Goal: Task Accomplishment & Management: Manage account settings

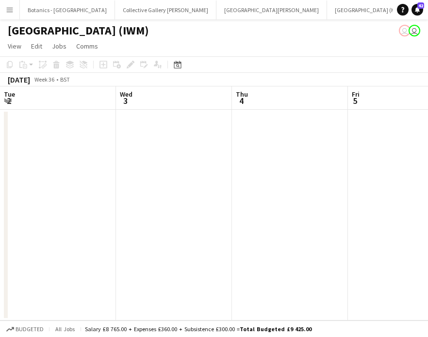
scroll to position [0, 391]
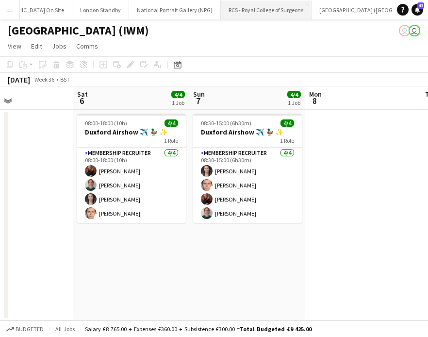
click at [221, 8] on button "RCS - Royal College of Surgeons Close" at bounding box center [266, 9] width 91 height 19
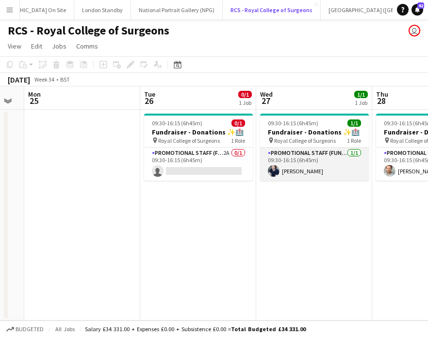
scroll to position [0, 205]
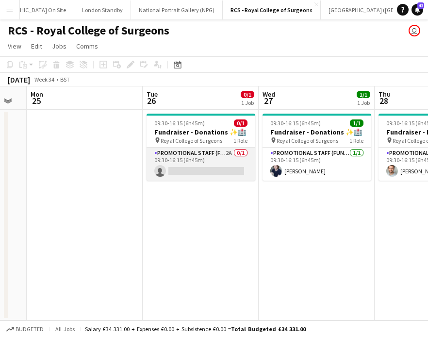
click at [195, 161] on app-card-role "Promotional Staff (Fundraiser) 2A 0/1 09:30-16:15 (6h45m) single-neutral-actions" at bounding box center [201, 164] width 109 height 33
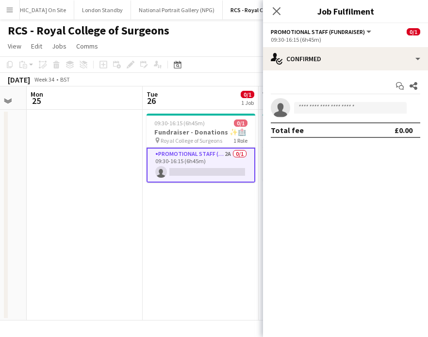
click at [117, 227] on app-date-cell at bounding box center [85, 215] width 116 height 211
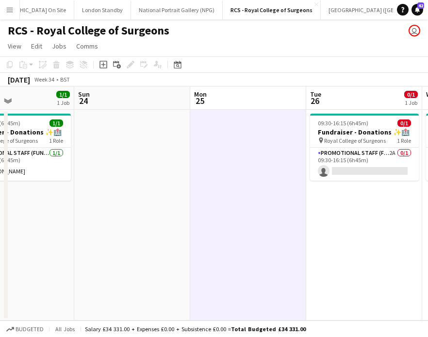
scroll to position [0, 318]
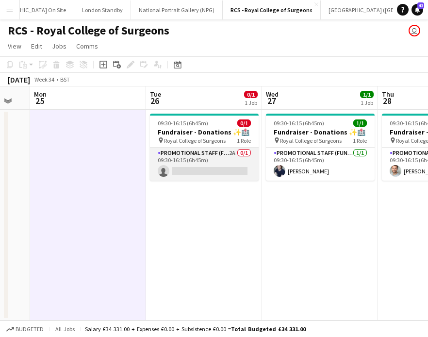
click at [209, 171] on app-card-role "Promotional Staff (Fundraiser) 2A 0/1 09:30-16:15 (6h45m) single-neutral-actions" at bounding box center [204, 164] width 109 height 33
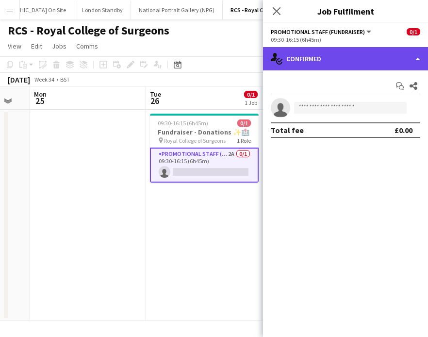
click at [413, 64] on div "single-neutral-actions-check-2 Confirmed" at bounding box center [345, 58] width 165 height 23
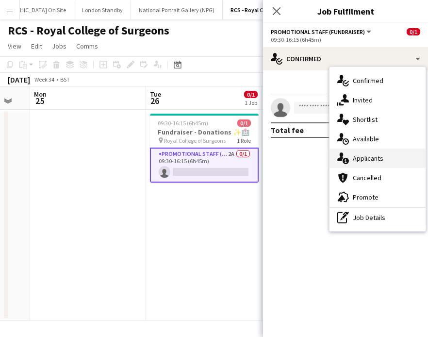
click at [399, 163] on div "single-neutral-actions-information Applicants" at bounding box center [378, 158] width 96 height 19
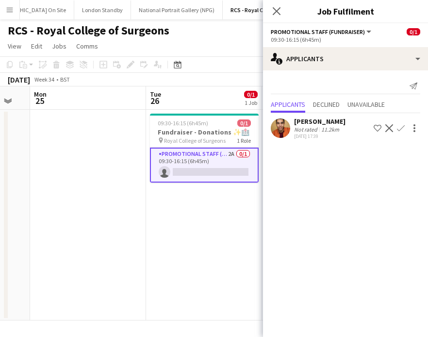
click at [197, 212] on app-date-cell "09:30-16:15 (6h45m) 0/1 Fundraiser - Donations ✨🏥 pin Royal College of Surgeons…" at bounding box center [204, 215] width 116 height 211
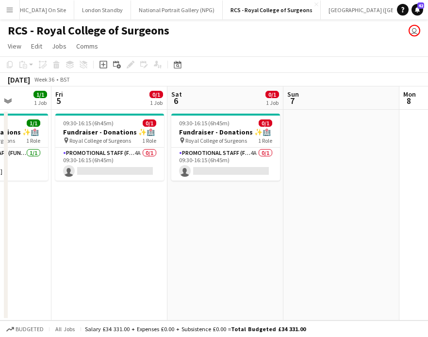
scroll to position [0, 279]
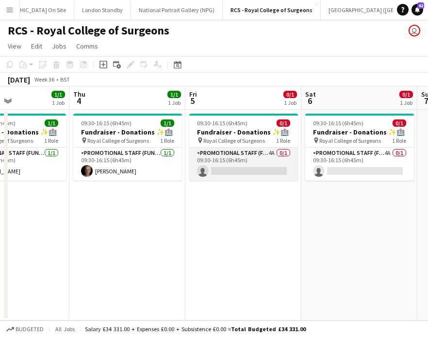
click at [256, 163] on app-card-role "Promotional Staff (Fundraiser) 4A 0/1 09:30-16:15 (6h45m) single-neutral-actions" at bounding box center [243, 164] width 109 height 33
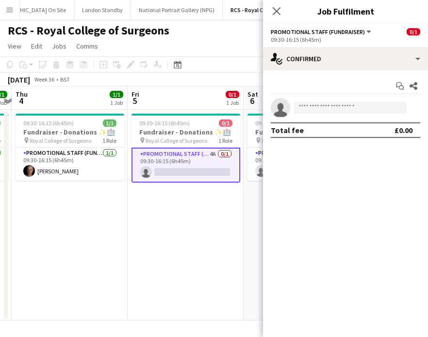
scroll to position [0, 346]
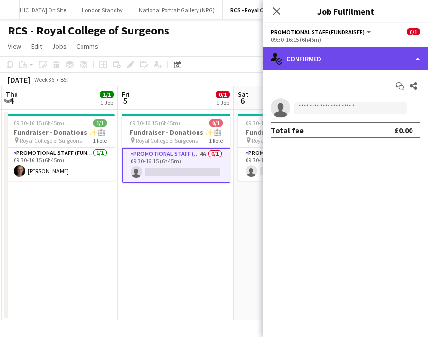
click at [383, 56] on div "single-neutral-actions-check-2 Confirmed" at bounding box center [345, 58] width 165 height 23
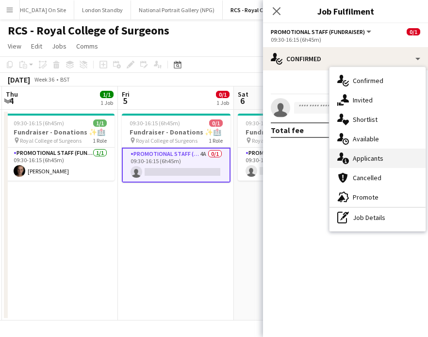
click at [386, 155] on div "single-neutral-actions-information Applicants" at bounding box center [378, 158] width 96 height 19
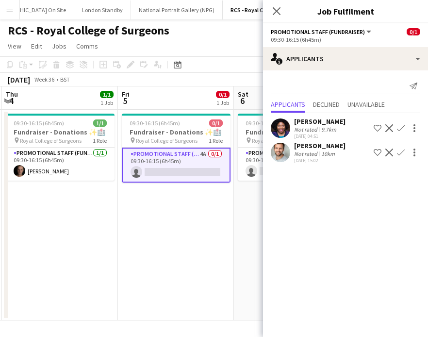
click at [401, 153] on app-icon "Confirm" at bounding box center [401, 153] width 8 height 8
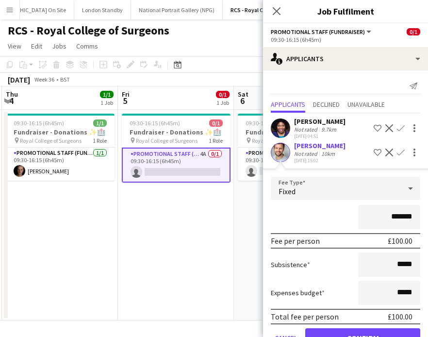
scroll to position [29, 0]
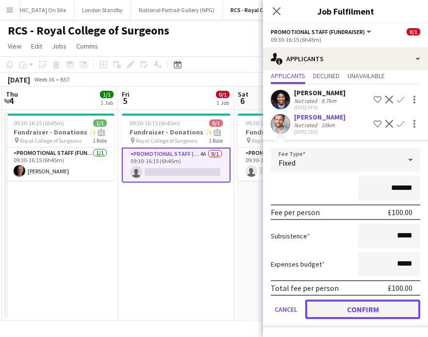
click at [352, 305] on button "Confirm" at bounding box center [362, 309] width 115 height 19
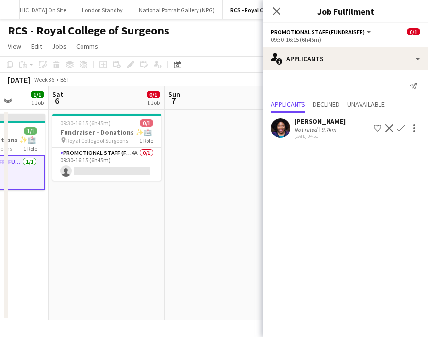
scroll to position [0, 350]
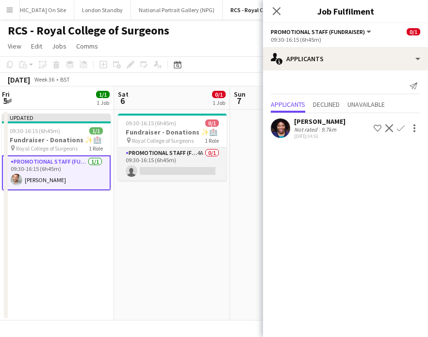
click at [208, 161] on app-card-role "Promotional Staff (Fundraiser) 4A 0/1 09:30-16:15 (6h45m) single-neutral-actions" at bounding box center [172, 164] width 109 height 33
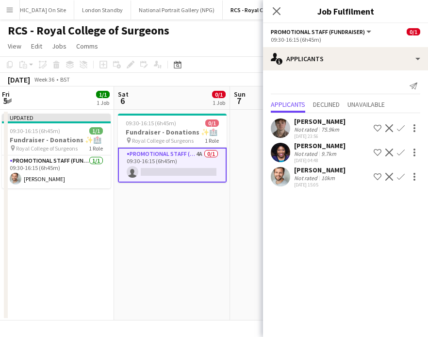
click at [402, 151] on app-icon "Confirm" at bounding box center [401, 153] width 8 height 8
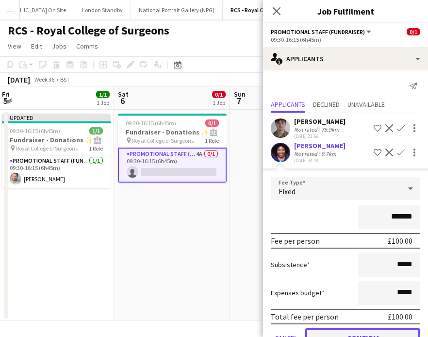
click at [346, 332] on button "Confirm" at bounding box center [362, 337] width 115 height 19
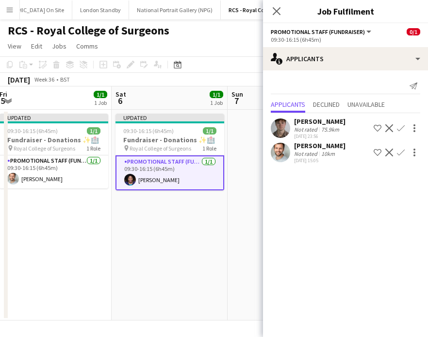
scroll to position [0, 410]
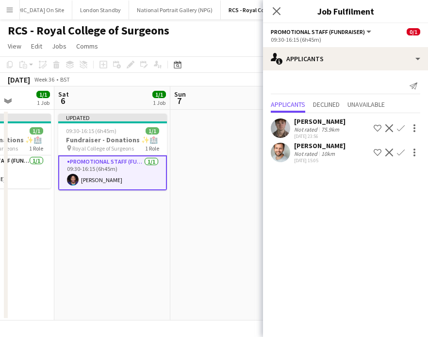
click at [201, 149] on app-date-cell at bounding box center [228, 215] width 116 height 211
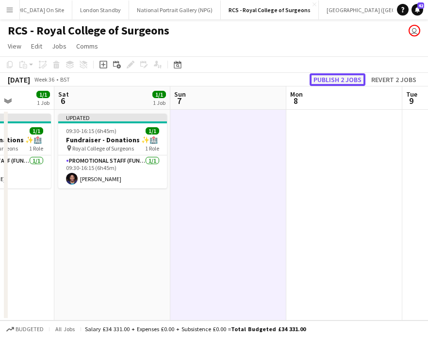
click at [340, 74] on button "Publish 2 jobs" at bounding box center [338, 79] width 56 height 13
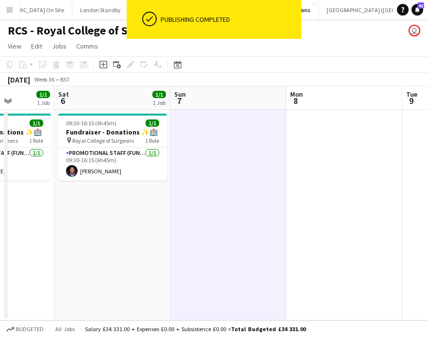
click at [129, 11] on button "National Portrait Gallery (NPG) Close" at bounding box center [175, 9] width 92 height 19
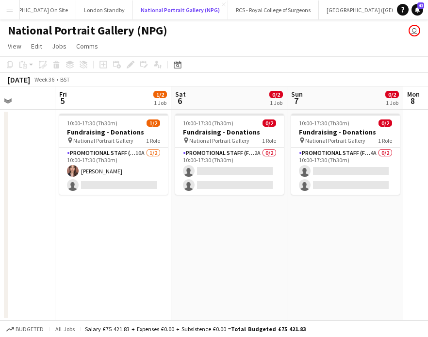
scroll to position [0, 293]
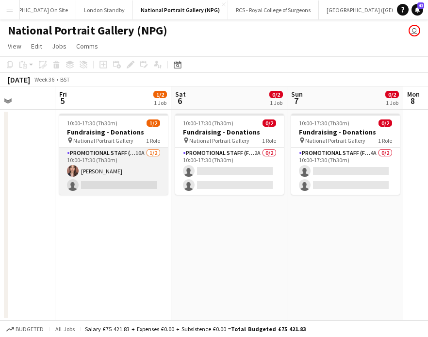
click at [130, 173] on app-card-role "Promotional Staff (Fundraiser) 10A [DATE] 10:00-17:30 (7h30m) [PERSON_NAME] sin…" at bounding box center [113, 171] width 109 height 47
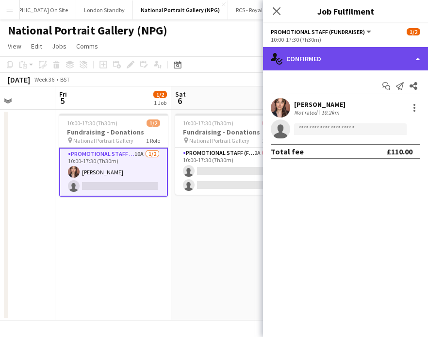
click at [356, 62] on div "single-neutral-actions-check-2 Confirmed" at bounding box center [345, 58] width 165 height 23
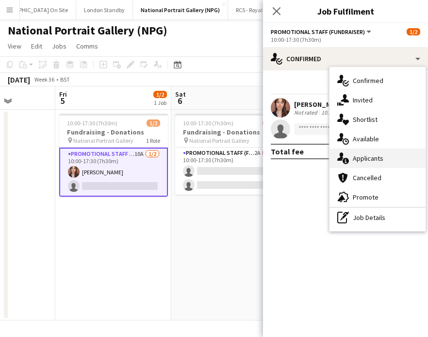
click at [364, 158] on div "single-neutral-actions-information Applicants" at bounding box center [378, 158] width 96 height 19
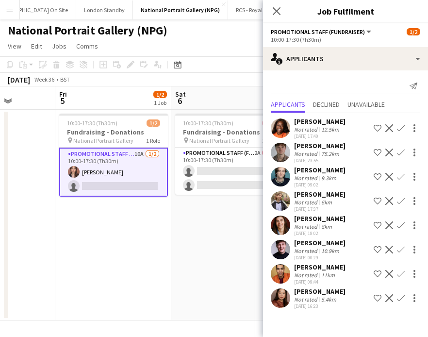
click at [401, 249] on app-icon "Confirm" at bounding box center [401, 250] width 8 height 8
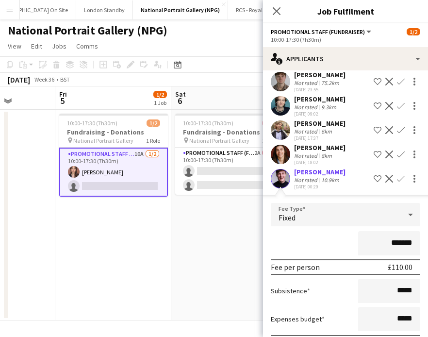
scroll to position [174, 0]
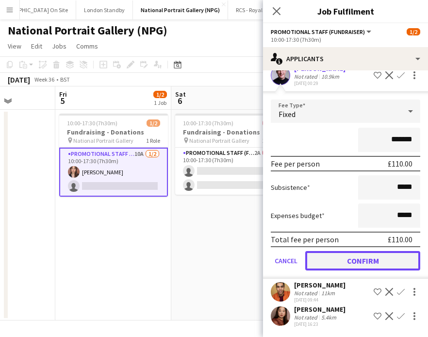
click at [364, 261] on button "Confirm" at bounding box center [362, 260] width 115 height 19
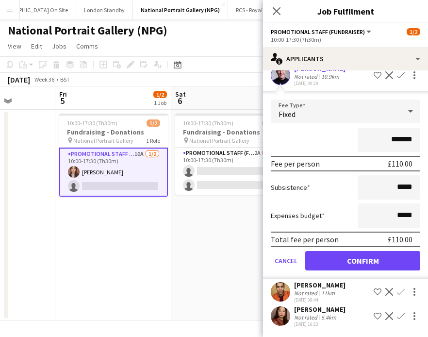
scroll to position [0, 0]
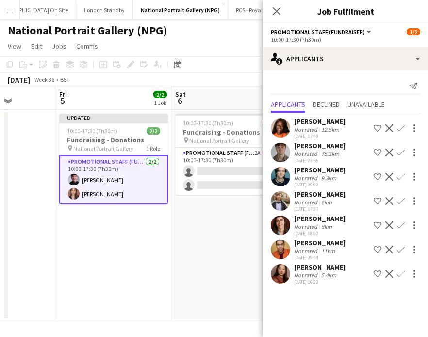
click at [102, 222] on app-date-cell "Updated 10:00-17:30 (7h30m) 2/2 Fundraising - Donations pin National Portrait G…" at bounding box center [113, 215] width 116 height 211
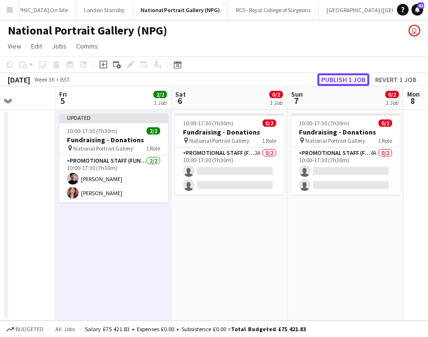
click at [332, 79] on button "Publish 1 job" at bounding box center [344, 79] width 52 height 13
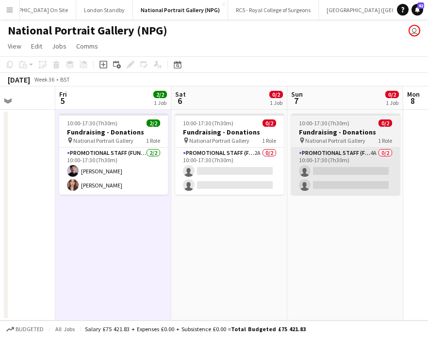
scroll to position [0, 347]
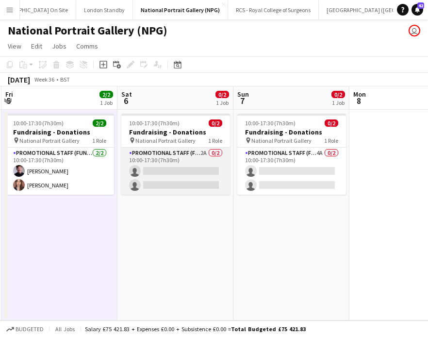
click at [186, 159] on app-card-role "Promotional Staff (Fundraiser) 2A 0/2 10:00-17:30 (7h30m) single-neutral-action…" at bounding box center [175, 171] width 109 height 47
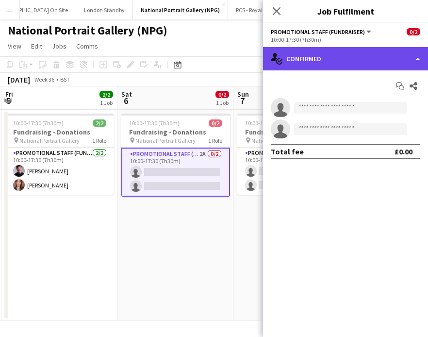
click at [354, 63] on div "single-neutral-actions-check-2 Confirmed" at bounding box center [345, 58] width 165 height 23
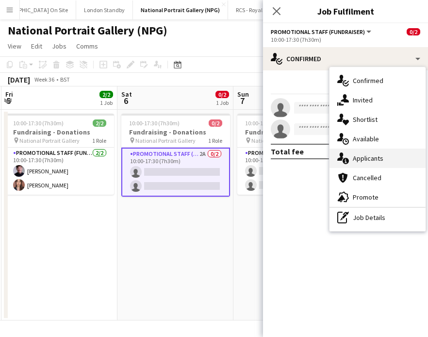
click at [369, 152] on div "single-neutral-actions-information Applicants" at bounding box center [378, 158] width 96 height 19
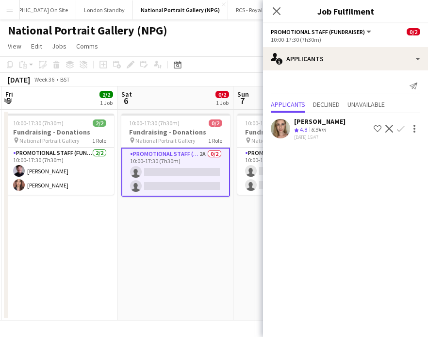
click at [402, 125] on app-icon "Confirm" at bounding box center [401, 129] width 8 height 8
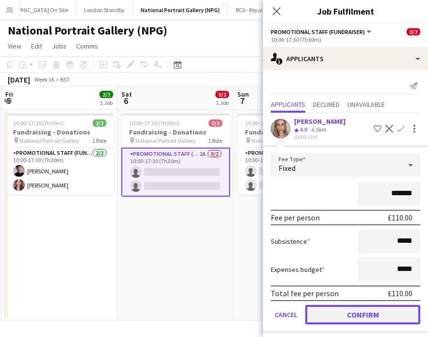
click at [356, 314] on button "Confirm" at bounding box center [362, 314] width 115 height 19
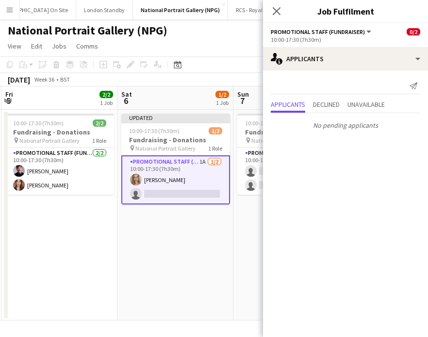
click at [190, 190] on app-card-role "Promotional Staff (Fundraiser) 1A [DATE] 10:00-17:30 (7h30m) [PERSON_NAME] sing…" at bounding box center [175, 179] width 109 height 49
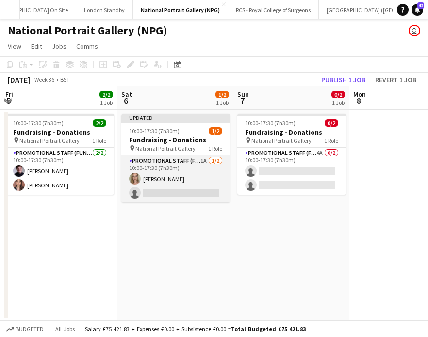
click at [191, 186] on app-card-role "Promotional Staff (Fundraiser) 1A [DATE] 10:00-17:30 (7h30m) [PERSON_NAME] sing…" at bounding box center [175, 178] width 109 height 47
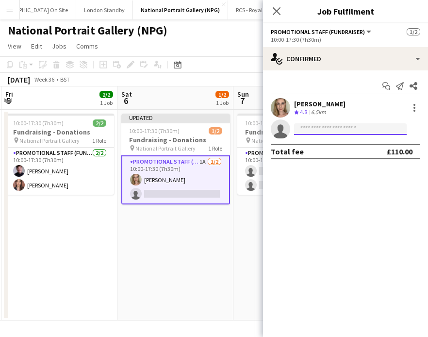
click at [333, 131] on input at bounding box center [350, 129] width 113 height 12
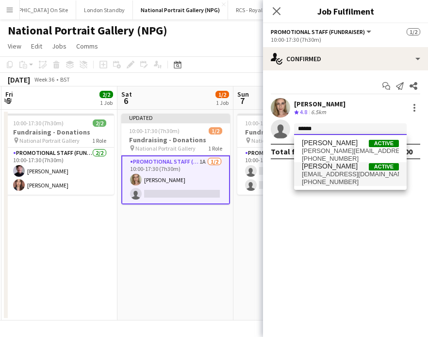
type input "******"
click at [354, 170] on span "[EMAIL_ADDRESS][DOMAIN_NAME]" at bounding box center [350, 174] width 97 height 8
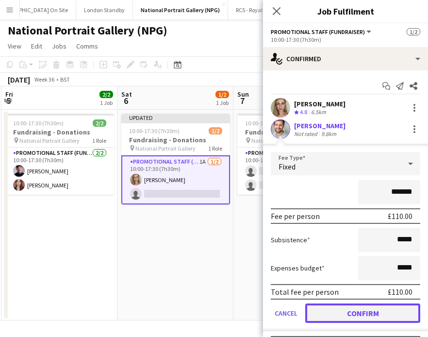
click at [356, 310] on button "Confirm" at bounding box center [362, 312] width 115 height 19
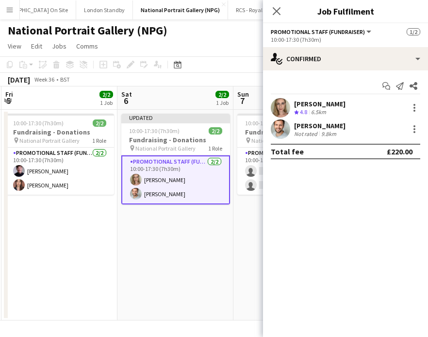
click at [212, 228] on app-date-cell "Updated 10:00-17:30 (7h30m) 2/2 Fundraising - Donations pin National Portrait G…" at bounding box center [175, 215] width 116 height 211
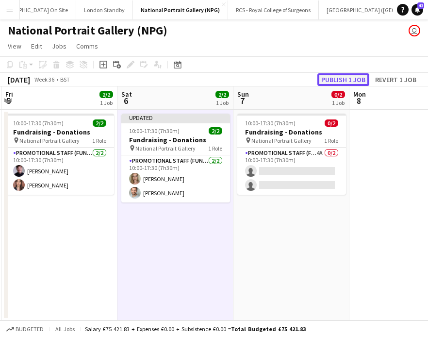
click at [335, 80] on button "Publish 1 job" at bounding box center [344, 79] width 52 height 13
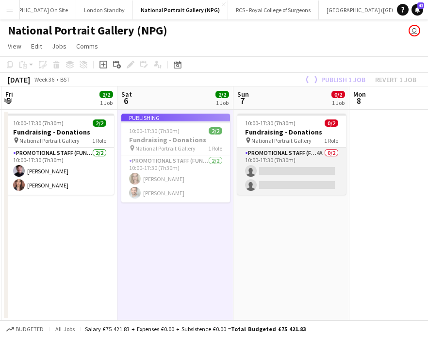
click at [284, 171] on app-card-role "Promotional Staff (Fundraiser) 4A 0/2 10:00-17:30 (7h30m) single-neutral-action…" at bounding box center [291, 171] width 109 height 47
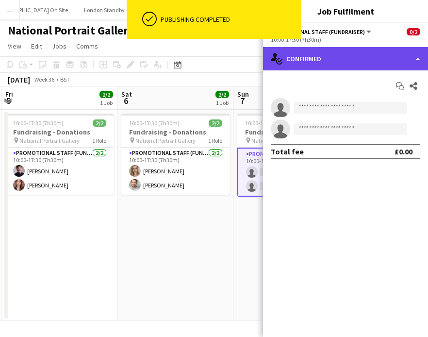
click at [383, 62] on div "single-neutral-actions-check-2 Confirmed" at bounding box center [345, 58] width 165 height 23
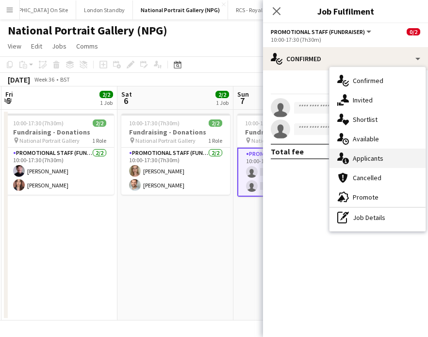
click at [374, 160] on div "single-neutral-actions-information Applicants" at bounding box center [378, 158] width 96 height 19
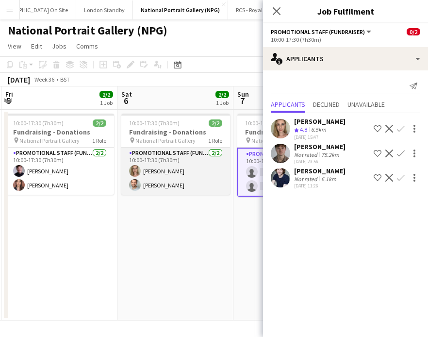
scroll to position [0, 348]
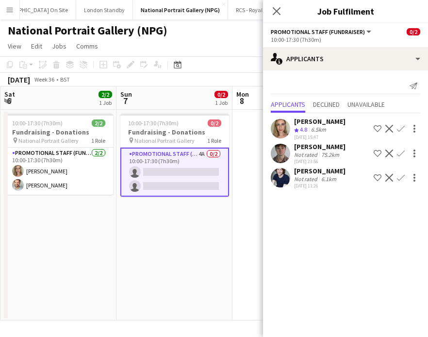
click at [198, 162] on app-card-role "Promotional Staff (Fundraiser) 4A 0/2 10:00-17:30 (7h30m) single-neutral-action…" at bounding box center [174, 172] width 109 height 49
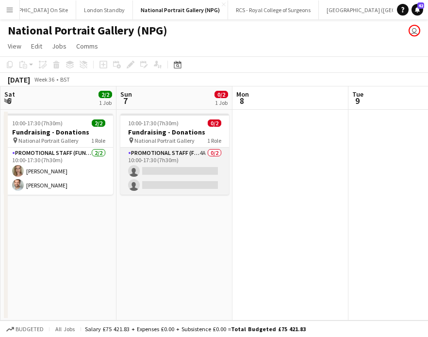
click at [198, 162] on app-card-role "Promotional Staff (Fundraiser) 4A 0/2 10:00-17:30 (7h30m) single-neutral-action…" at bounding box center [174, 171] width 109 height 47
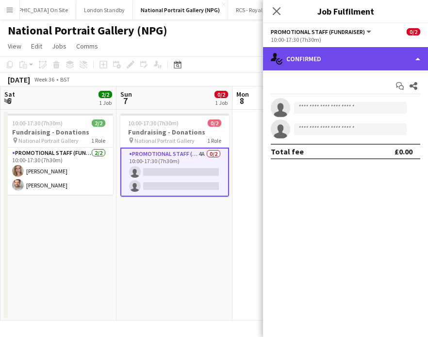
click at [373, 65] on div "single-neutral-actions-check-2 Confirmed" at bounding box center [345, 58] width 165 height 23
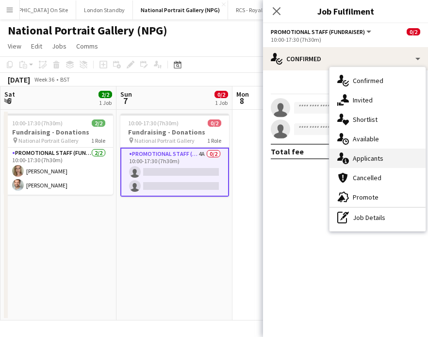
click at [388, 159] on div "single-neutral-actions-information Applicants" at bounding box center [378, 158] width 96 height 19
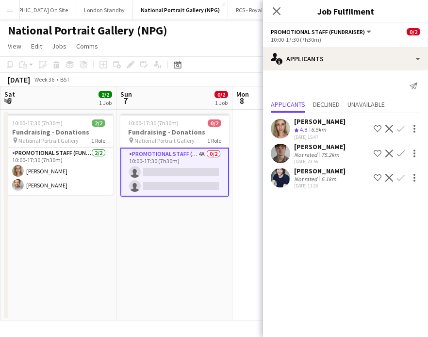
click at [401, 130] on app-icon "Confirm" at bounding box center [401, 129] width 8 height 8
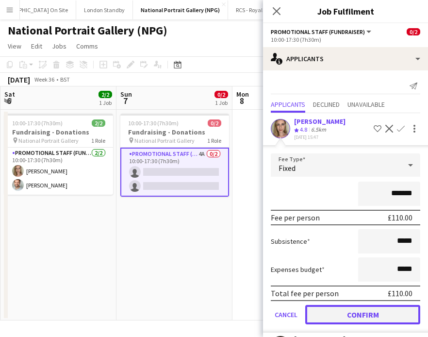
click at [358, 312] on button "Confirm" at bounding box center [362, 314] width 115 height 19
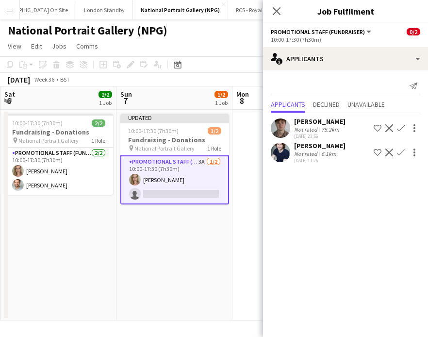
click at [176, 221] on app-date-cell "Updated 10:00-17:30 (7h30m) 1/2 Fundraising - Donations pin National Portrait G…" at bounding box center [175, 215] width 116 height 211
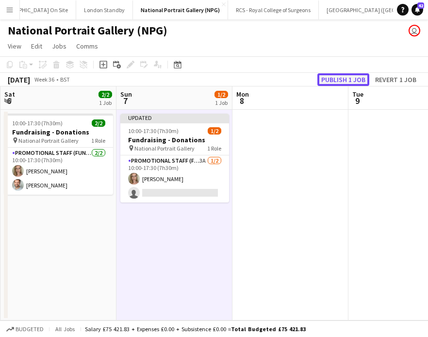
click at [341, 79] on button "Publish 1 job" at bounding box center [344, 79] width 52 height 13
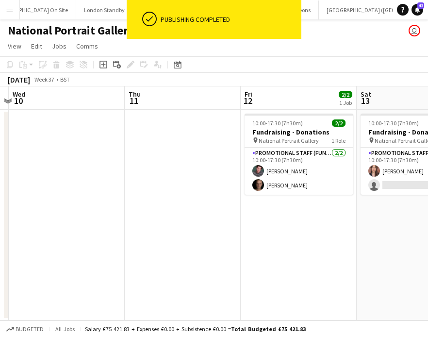
scroll to position [0, 345]
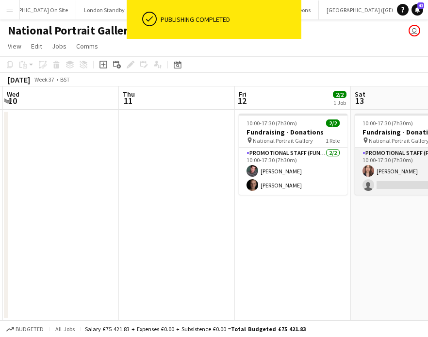
click at [366, 178] on app-card-role "Promotional Staff (Fundraiser) 4A [DATE] 10:00-17:30 (7h30m) [PERSON_NAME] sing…" at bounding box center [409, 171] width 109 height 47
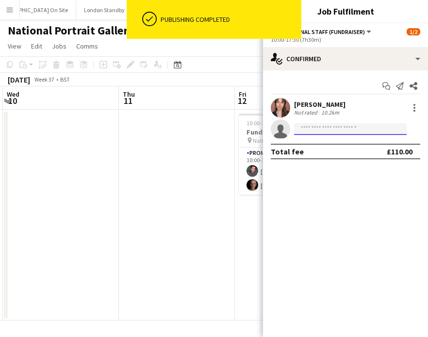
click at [339, 128] on input at bounding box center [350, 129] width 113 height 12
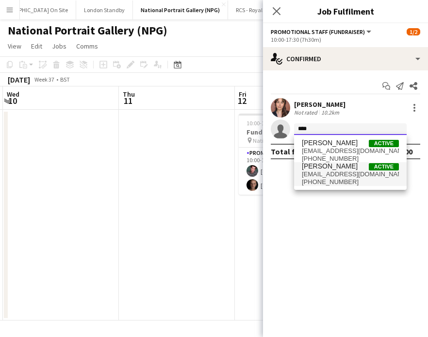
type input "****"
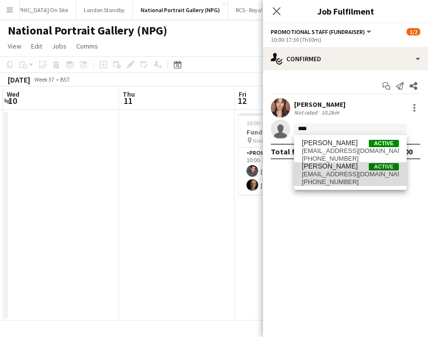
click at [337, 177] on span "[EMAIL_ADDRESS][DOMAIN_NAME]" at bounding box center [350, 174] width 97 height 8
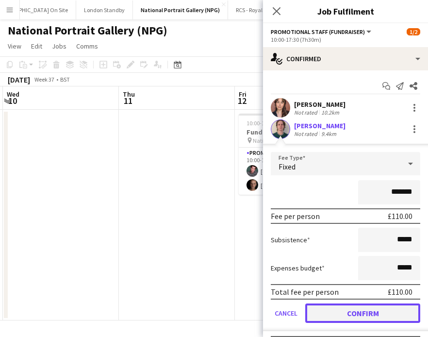
click at [354, 319] on button "Confirm" at bounding box center [362, 312] width 115 height 19
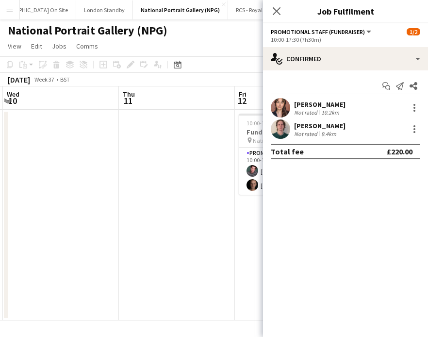
click at [229, 217] on app-date-cell at bounding box center [177, 215] width 116 height 211
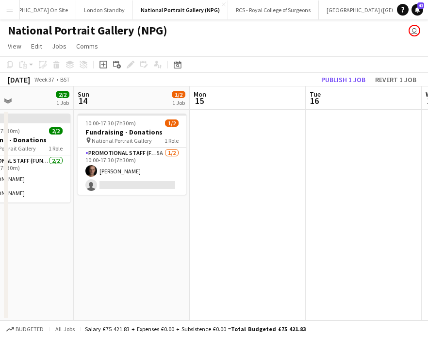
scroll to position [0, 343]
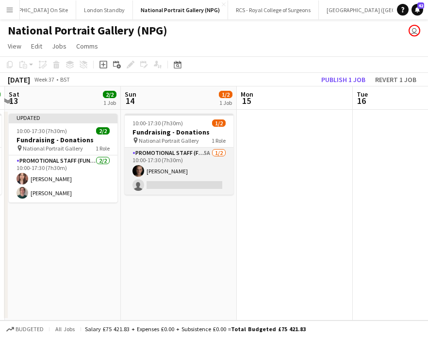
click at [185, 184] on app-card-role "Promotional Staff (Fundraiser) 5A [DATE] 10:00-17:30 (7h30m) [PERSON_NAME] sing…" at bounding box center [179, 171] width 109 height 47
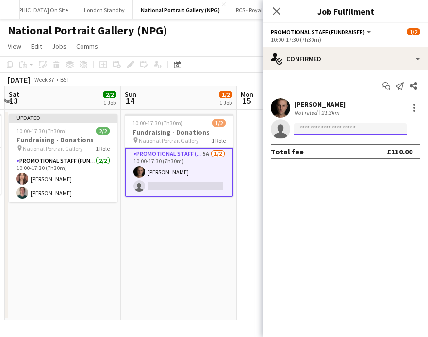
click at [314, 127] on input at bounding box center [350, 129] width 113 height 12
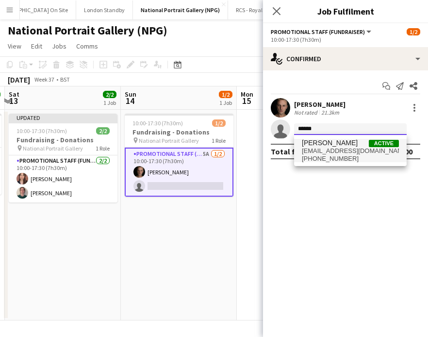
type input "*****"
click at [358, 155] on span "[PHONE_NUMBER]" at bounding box center [350, 159] width 97 height 8
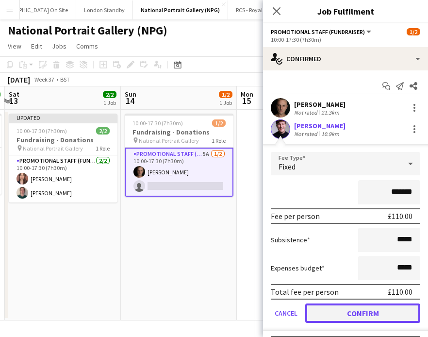
click at [339, 314] on button "Confirm" at bounding box center [362, 312] width 115 height 19
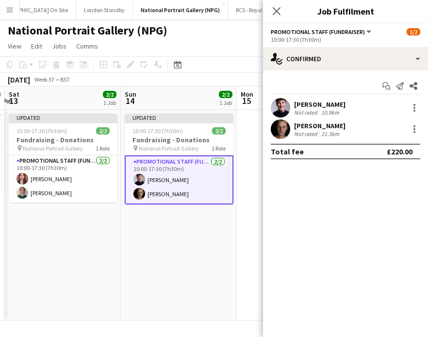
click at [181, 229] on app-date-cell "Updated 10:00-17:30 (7h30m) 2/2 Fundraising - Donations pin National Portrait G…" at bounding box center [179, 215] width 116 height 211
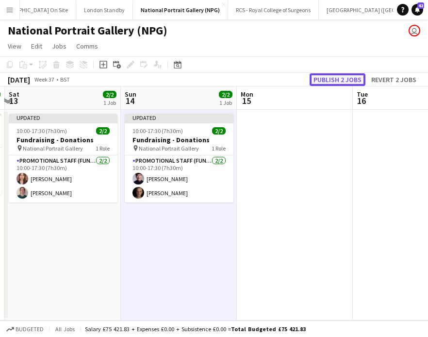
click at [343, 77] on button "Publish 2 jobs" at bounding box center [338, 79] width 56 height 13
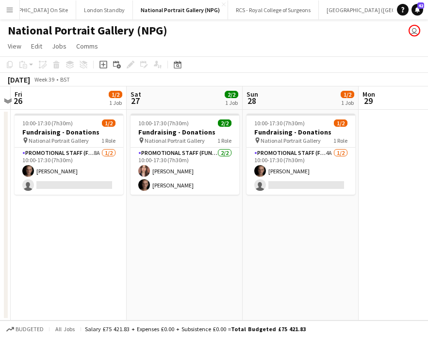
scroll to position [0, 330]
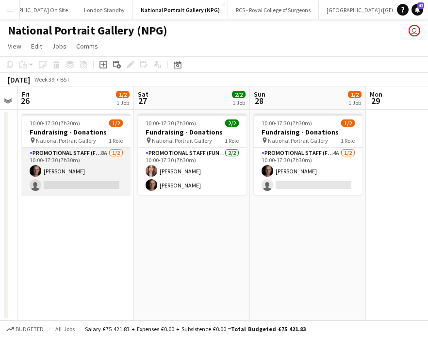
click at [112, 171] on app-card-role "Promotional Staff (Fundraiser) 8A [DATE] 10:00-17:30 (7h30m) [PERSON_NAME] sing…" at bounding box center [76, 171] width 109 height 47
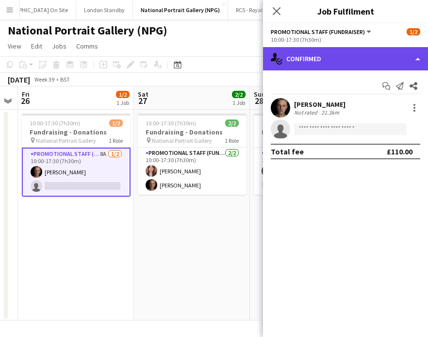
click at [358, 64] on div "single-neutral-actions-check-2 Confirmed" at bounding box center [345, 58] width 165 height 23
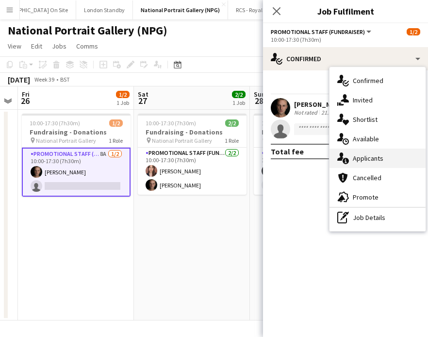
click at [378, 160] on div "single-neutral-actions-information Applicants" at bounding box center [378, 158] width 96 height 19
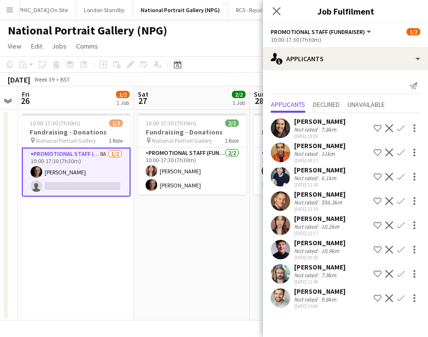
click at [403, 128] on app-icon "Confirm" at bounding box center [401, 128] width 8 height 8
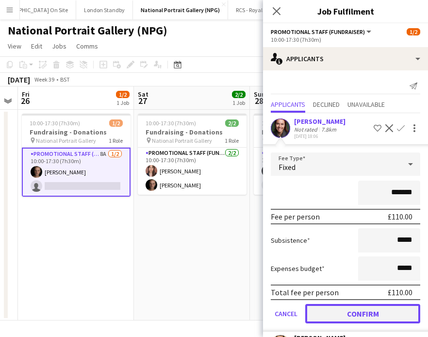
click at [341, 309] on button "Confirm" at bounding box center [362, 313] width 115 height 19
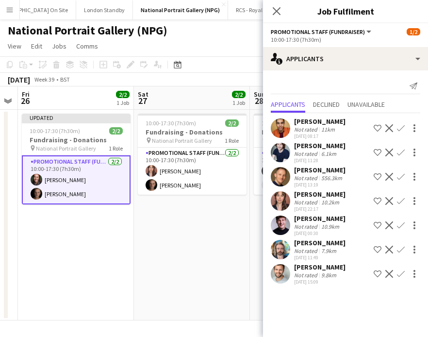
click at [50, 229] on app-date-cell "Updated 10:00-17:30 (7h30m) 2/2 Fundraising - Donations pin National Portrait G…" at bounding box center [76, 215] width 116 height 211
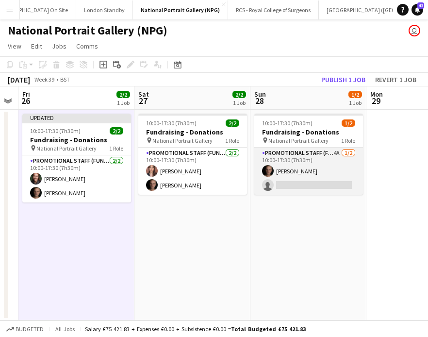
click at [305, 174] on app-card-role "Promotional Staff (Fundraiser) 4A [DATE] 10:00-17:30 (7h30m) [PERSON_NAME] sing…" at bounding box center [308, 171] width 109 height 47
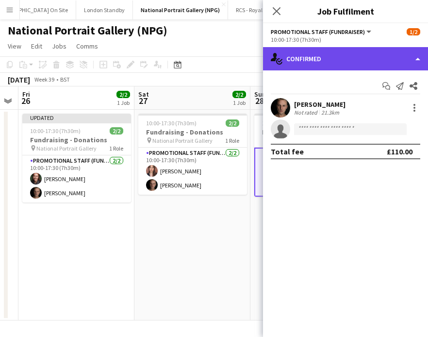
click at [392, 61] on div "single-neutral-actions-check-2 Confirmed" at bounding box center [345, 58] width 165 height 23
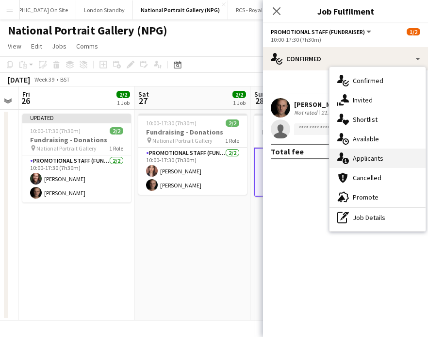
click at [378, 158] on div "single-neutral-actions-information Applicants" at bounding box center [378, 158] width 96 height 19
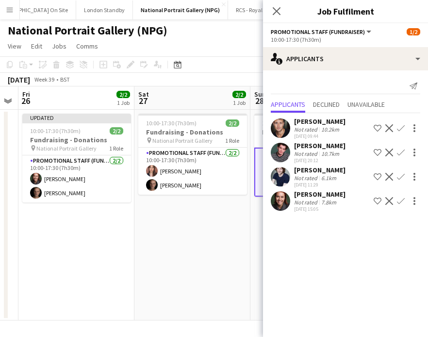
click at [403, 152] on app-icon "Confirm" at bounding box center [401, 153] width 8 height 8
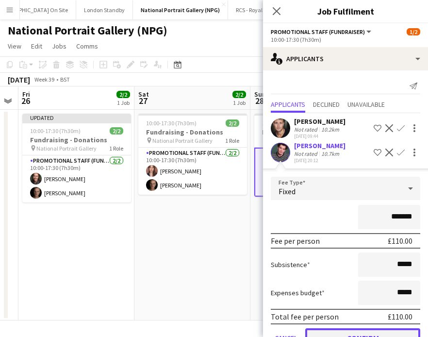
click at [363, 332] on button "Confirm" at bounding box center [362, 337] width 115 height 19
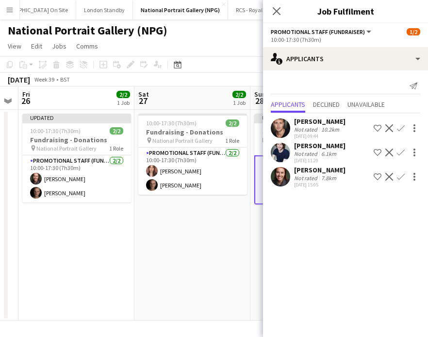
click at [213, 235] on app-date-cell "10:00-17:30 (7h30m) 2/2 Fundraising - Donations pin National Portrait Gallery 1…" at bounding box center [192, 215] width 116 height 211
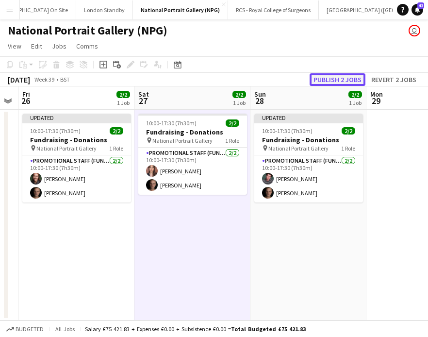
click at [347, 77] on button "Publish 2 jobs" at bounding box center [338, 79] width 56 height 13
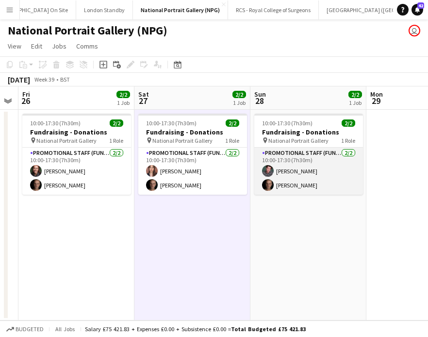
click at [299, 173] on app-card-role "Promotional Staff (Fundraiser) [DATE] 10:00-17:30 (7h30m) [PERSON_NAME] [PERSON…" at bounding box center [308, 171] width 109 height 47
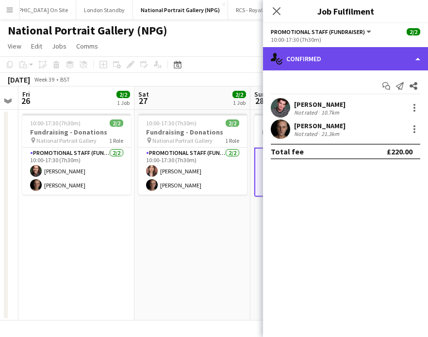
click at [392, 58] on div "single-neutral-actions-check-2 Confirmed" at bounding box center [345, 58] width 165 height 23
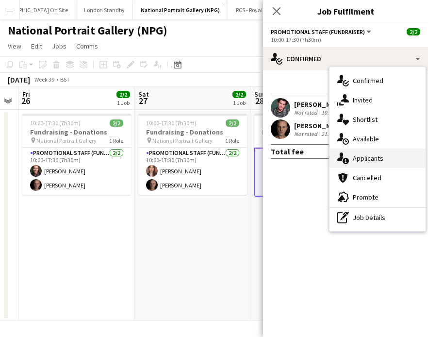
click at [380, 158] on div "single-neutral-actions-information Applicants" at bounding box center [378, 158] width 96 height 19
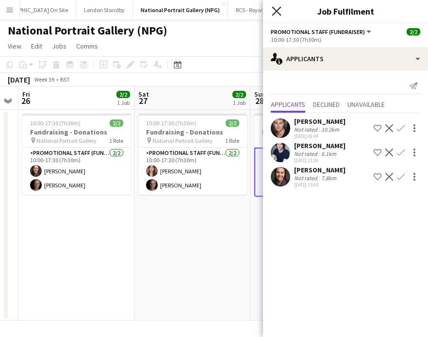
click at [276, 11] on icon at bounding box center [276, 10] width 9 height 9
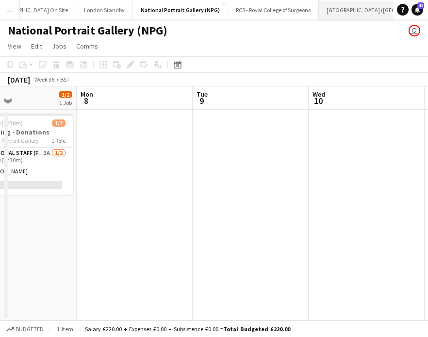
scroll to position [0, 428]
click at [11, 6] on app-icon "Menu" at bounding box center [10, 10] width 8 height 8
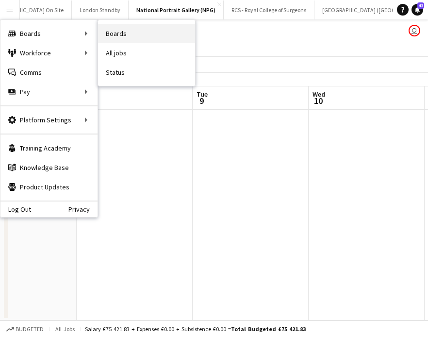
click at [141, 32] on link "Boards" at bounding box center [146, 33] width 97 height 19
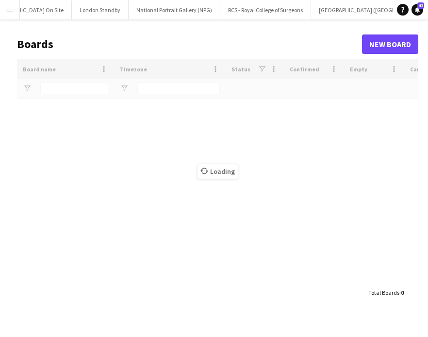
scroll to position [0, 425]
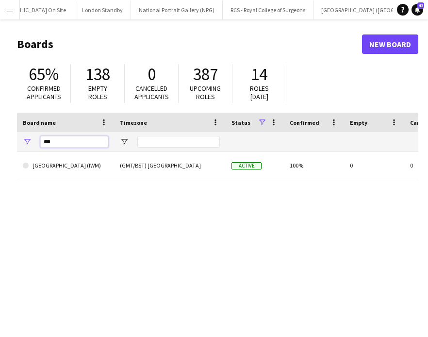
click at [79, 144] on input "***" at bounding box center [74, 142] width 68 height 12
click at [86, 145] on input "***" at bounding box center [74, 142] width 68 height 12
type input "*"
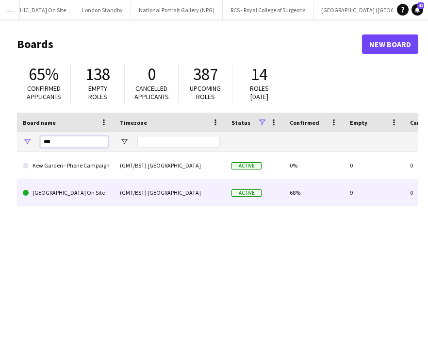
type input "***"
click at [81, 198] on link "[GEOGRAPHIC_DATA] On Site" at bounding box center [65, 192] width 85 height 27
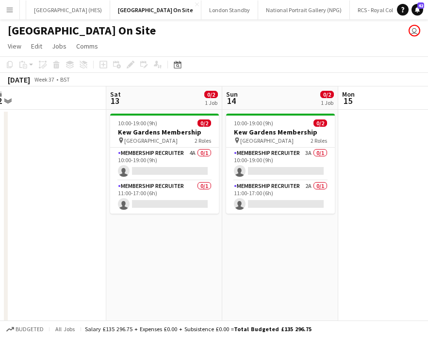
scroll to position [0, 241]
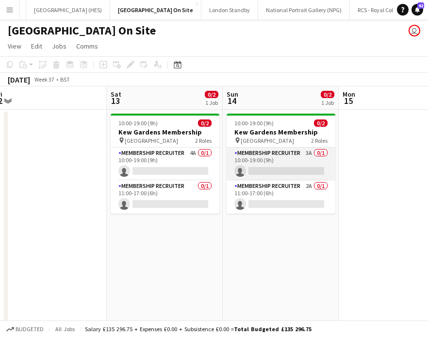
click at [293, 169] on app-card-role "Membership Recruiter 3A 0/1 10:00-19:00 (9h) single-neutral-actions" at bounding box center [281, 164] width 109 height 33
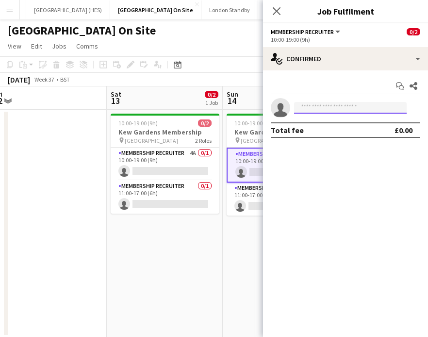
click at [351, 106] on input at bounding box center [350, 108] width 113 height 12
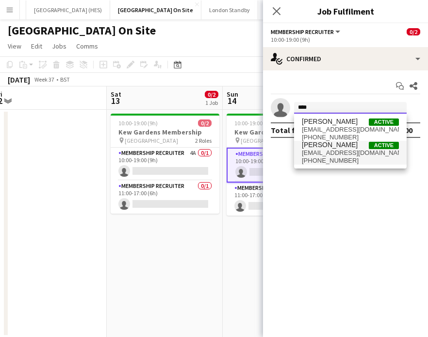
type input "****"
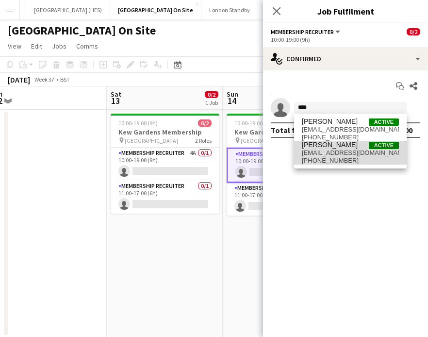
click at [330, 158] on span "[PHONE_NUMBER]" at bounding box center [350, 161] width 97 height 8
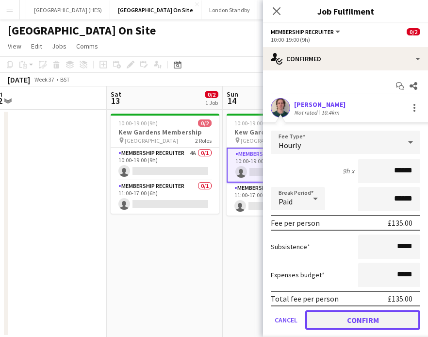
click at [353, 322] on button "Confirm" at bounding box center [362, 319] width 115 height 19
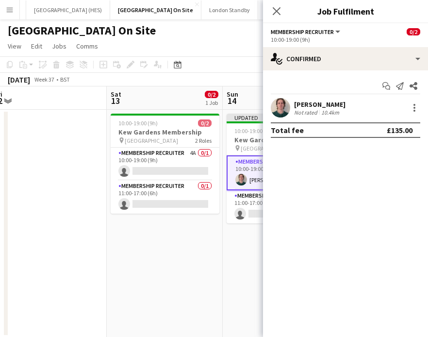
click at [243, 262] on app-date-cell "Updated 10:00-19:00 (9h) 1/2 [GEOGRAPHIC_DATA] Membership pin Kew Gardens 2 Rol…" at bounding box center [281, 224] width 116 height 228
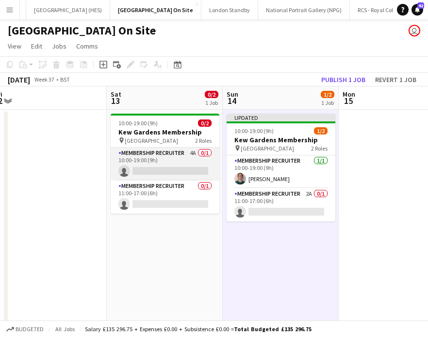
click at [187, 167] on app-card-role "Membership Recruiter 4A 0/1 10:00-19:00 (9h) single-neutral-actions" at bounding box center [165, 164] width 109 height 33
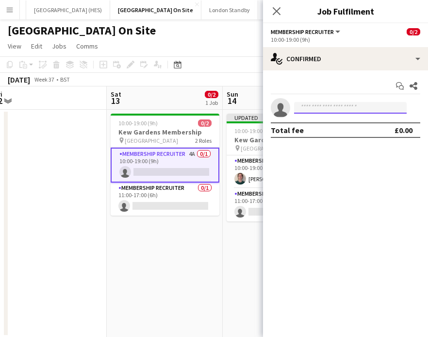
click at [329, 107] on input at bounding box center [350, 108] width 113 height 12
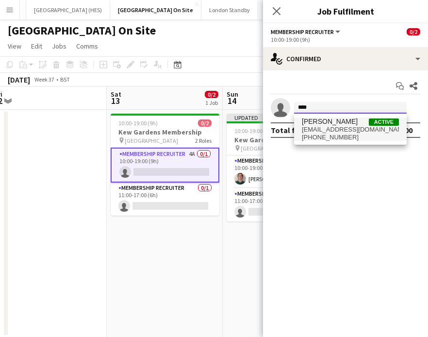
type input "****"
click at [343, 130] on span "[EMAIL_ADDRESS][DOMAIN_NAME]" at bounding box center [350, 130] width 97 height 8
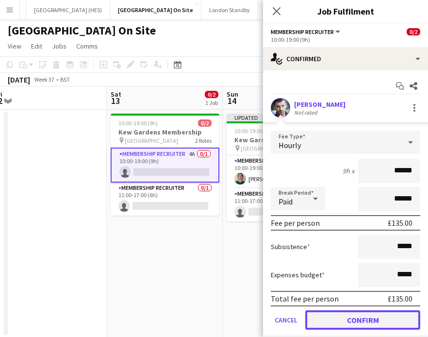
click at [338, 317] on button "Confirm" at bounding box center [362, 319] width 115 height 19
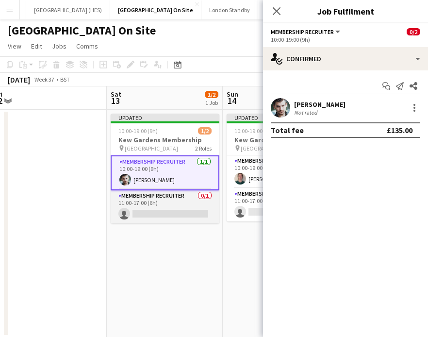
click at [174, 210] on app-card-role "Membership Recruiter 0/1 11:00-17:00 (6h) single-neutral-actions" at bounding box center [165, 206] width 109 height 33
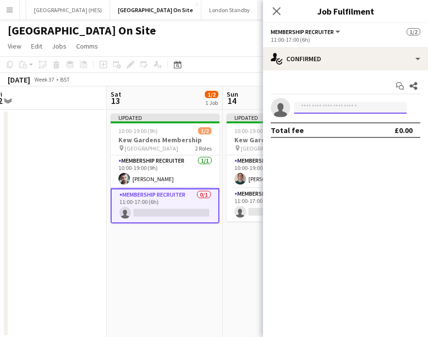
click at [322, 109] on input at bounding box center [350, 108] width 113 height 12
type input "*"
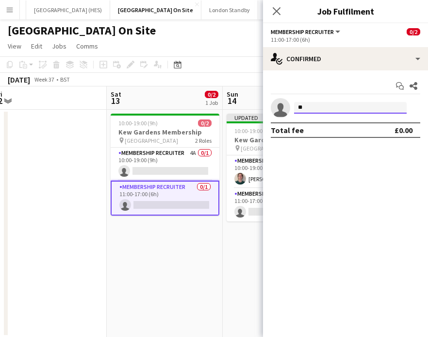
type input "*"
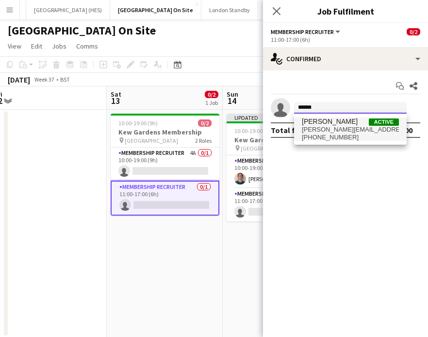
type input "******"
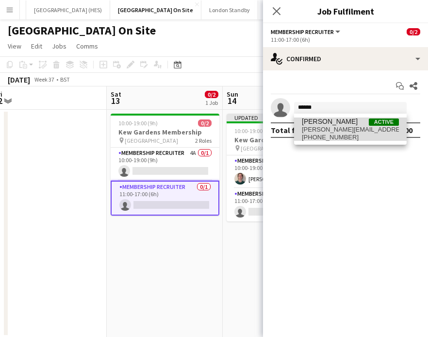
click at [319, 126] on span "[PERSON_NAME][EMAIL_ADDRESS][PERSON_NAME][DOMAIN_NAME]" at bounding box center [350, 130] width 97 height 8
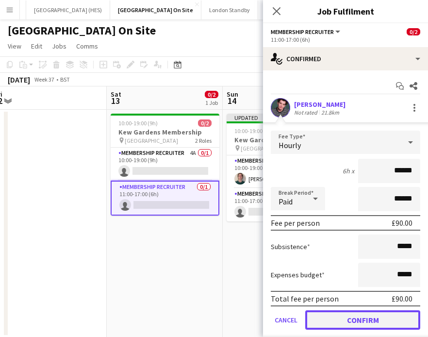
click at [340, 316] on button "Confirm" at bounding box center [362, 319] width 115 height 19
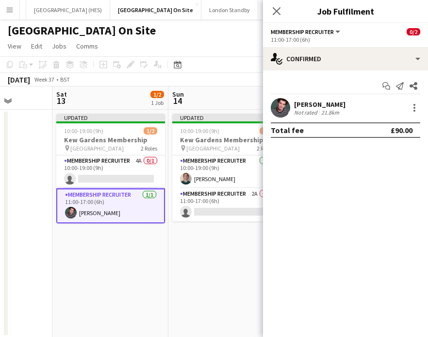
scroll to position [0, 304]
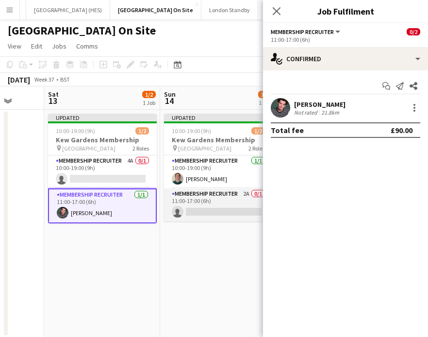
click at [194, 211] on app-card-role "Membership Recruiter 2A 0/1 11:00-17:00 (6h) single-neutral-actions" at bounding box center [218, 204] width 109 height 33
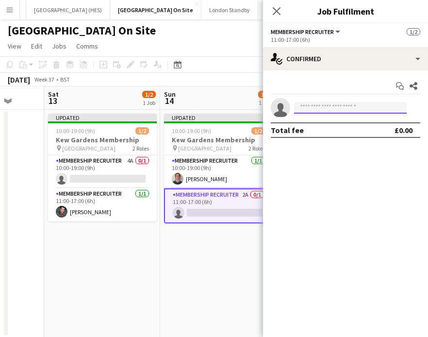
click at [326, 107] on input at bounding box center [350, 108] width 113 height 12
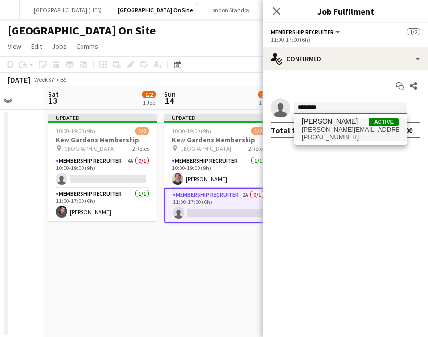
type input "********"
click at [343, 132] on span "[PERSON_NAME][EMAIL_ADDRESS][PERSON_NAME][DOMAIN_NAME]" at bounding box center [350, 130] width 97 height 8
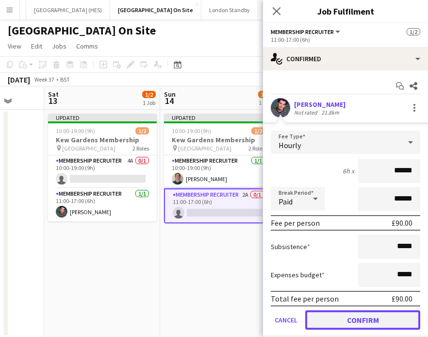
click at [341, 324] on button "Confirm" at bounding box center [362, 319] width 115 height 19
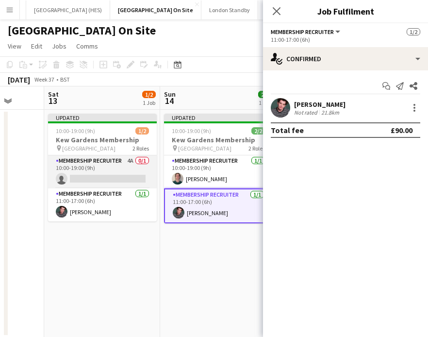
click at [106, 168] on app-card-role "Membership Recruiter 4A 0/1 10:00-19:00 (9h) single-neutral-actions" at bounding box center [102, 171] width 109 height 33
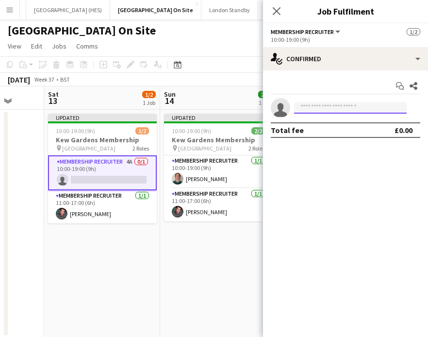
click at [323, 110] on input at bounding box center [350, 108] width 113 height 12
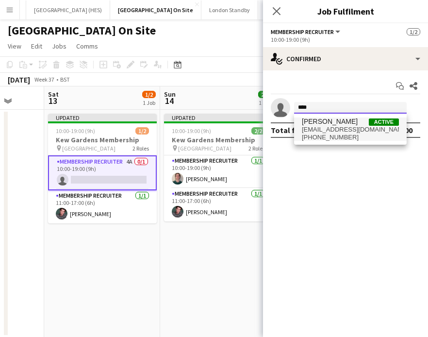
type input "****"
click at [328, 126] on span "[EMAIL_ADDRESS][DOMAIN_NAME]" at bounding box center [350, 130] width 97 height 8
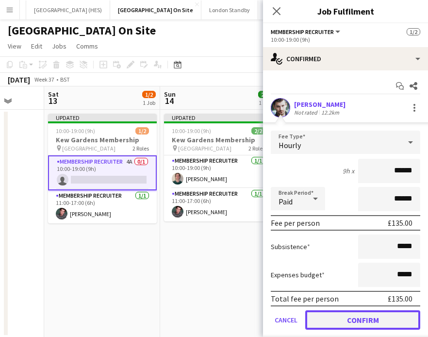
click at [348, 323] on button "Confirm" at bounding box center [362, 319] width 115 height 19
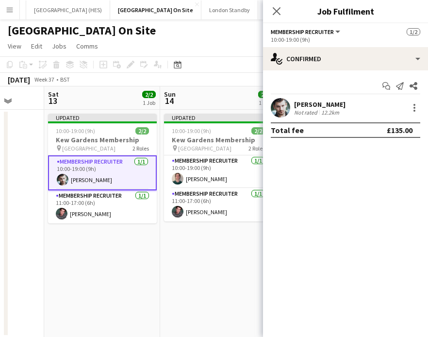
click at [115, 267] on app-date-cell "Updated 10:00-19:00 (9h) 2/2 [GEOGRAPHIC_DATA] Membership pin Kew Gardens 2 Rol…" at bounding box center [102, 224] width 116 height 228
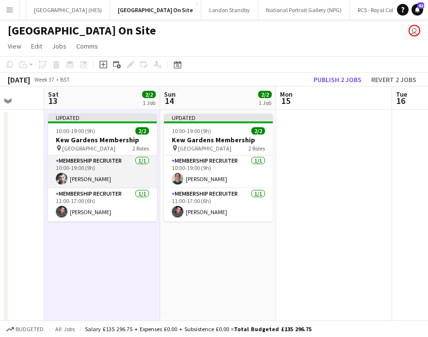
click at [123, 169] on app-card-role "Membership Recruiter [DATE] 10:00-19:00 (9h) [PERSON_NAME]" at bounding box center [102, 171] width 109 height 33
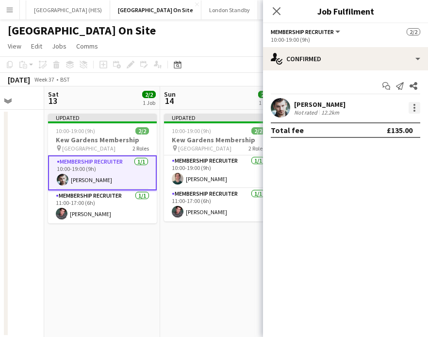
click at [414, 111] on div at bounding box center [415, 111] width 2 height 2
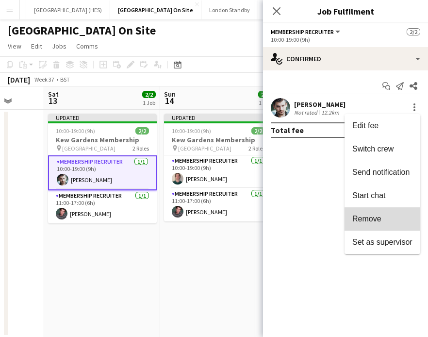
click at [385, 224] on button "Remove" at bounding box center [383, 218] width 76 height 23
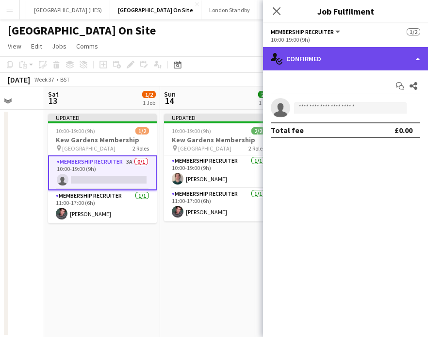
click at [347, 68] on div "single-neutral-actions-check-2 Confirmed" at bounding box center [345, 58] width 165 height 23
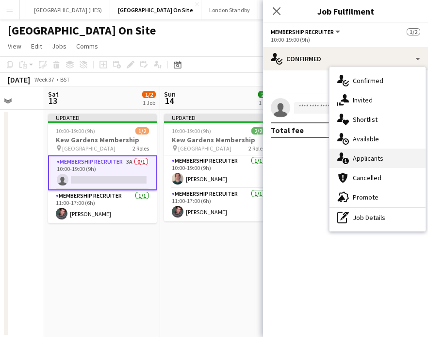
click at [385, 155] on div "single-neutral-actions-information Applicants" at bounding box center [378, 158] width 96 height 19
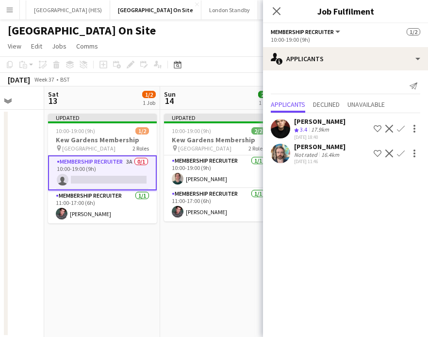
click at [401, 129] on app-icon "Confirm" at bounding box center [401, 129] width 8 height 8
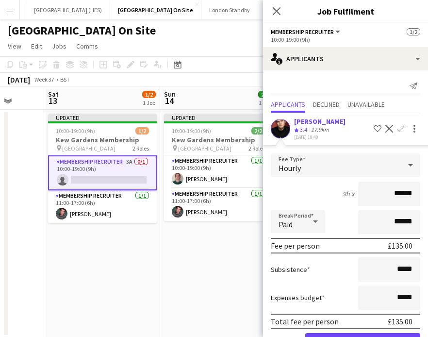
scroll to position [25, 0]
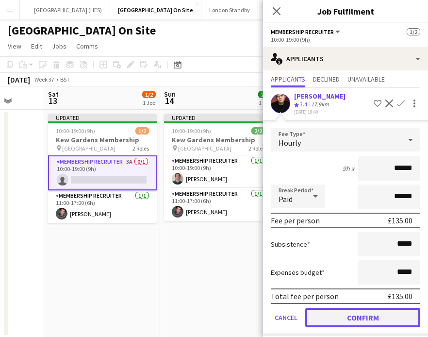
click at [348, 318] on button "Confirm" at bounding box center [362, 317] width 115 height 19
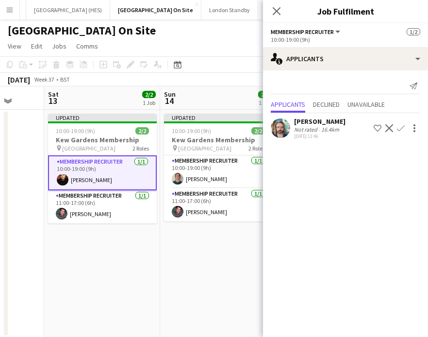
scroll to position [0, 0]
click at [121, 234] on app-date-cell "Updated 10:00-19:00 (9h) 2/2 [GEOGRAPHIC_DATA] Membership pin Kew Gardens 2 Rol…" at bounding box center [102, 224] width 116 height 228
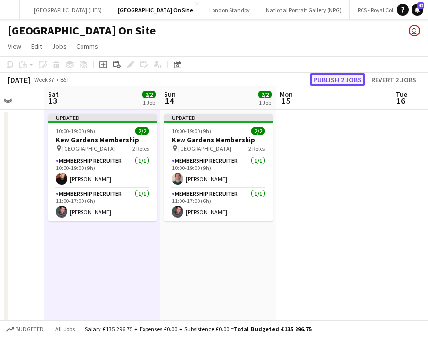
click at [345, 79] on button "Publish 2 jobs" at bounding box center [338, 79] width 56 height 13
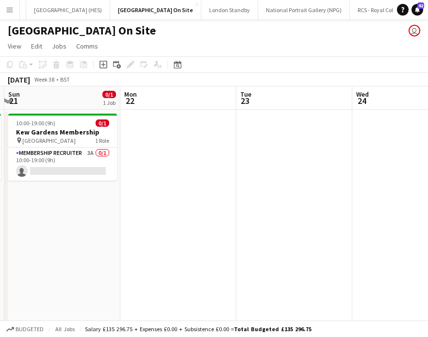
scroll to position [0, 297]
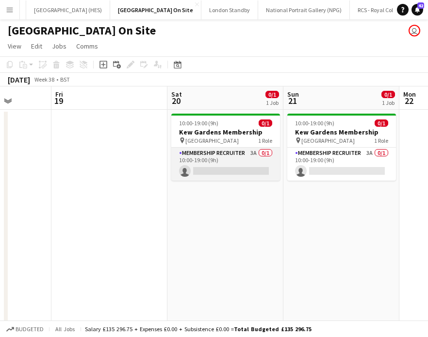
click at [228, 162] on app-card-role "Membership Recruiter 3A 0/1 10:00-19:00 (9h) single-neutral-actions" at bounding box center [225, 164] width 109 height 33
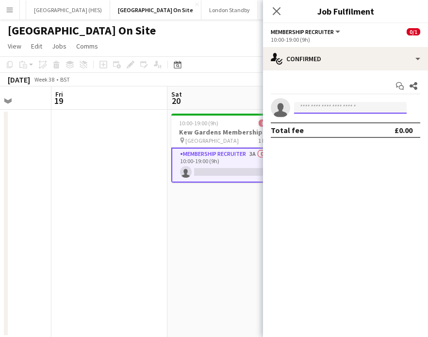
click at [327, 107] on input at bounding box center [350, 108] width 113 height 12
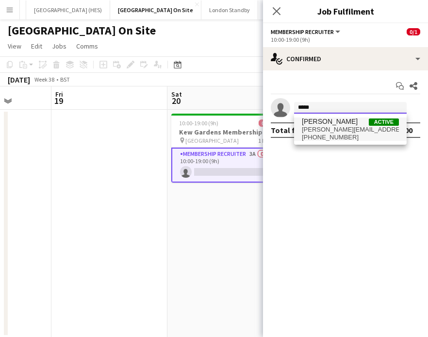
type input "*****"
click at [342, 134] on span "[PHONE_NUMBER]" at bounding box center [350, 138] width 97 height 8
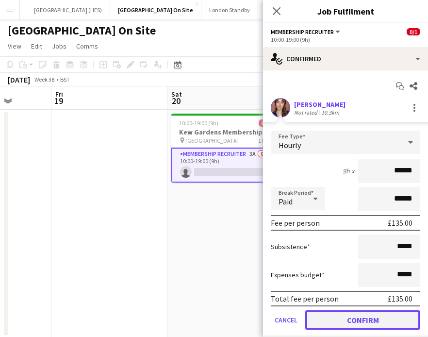
click at [349, 319] on button "Confirm" at bounding box center [362, 319] width 115 height 19
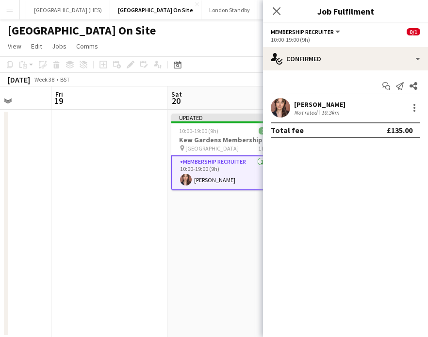
click at [233, 203] on app-date-cell "Updated 10:00-19:00 (9h) 1/1 [GEOGRAPHIC_DATA] Membership pin Kew Gardens 1 Rol…" at bounding box center [226, 224] width 116 height 228
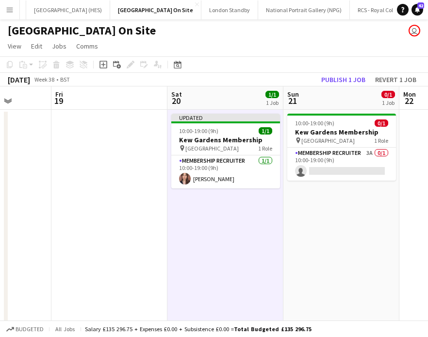
scroll to position [0, 391]
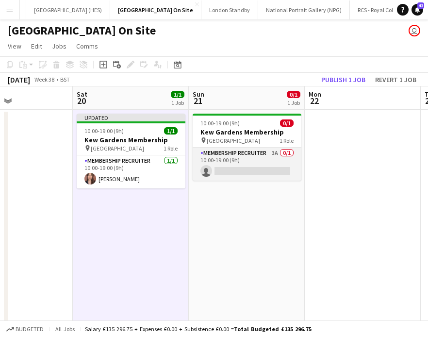
click at [267, 160] on app-card-role "Membership Recruiter 3A 0/1 10:00-19:00 (9h) single-neutral-actions" at bounding box center [247, 164] width 109 height 33
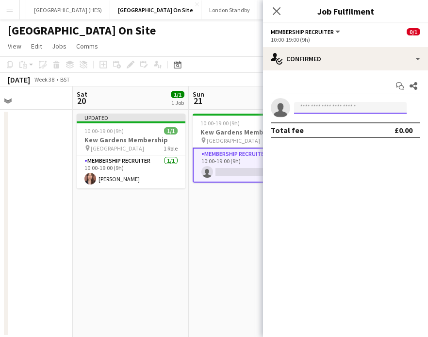
click at [332, 109] on input at bounding box center [350, 108] width 113 height 12
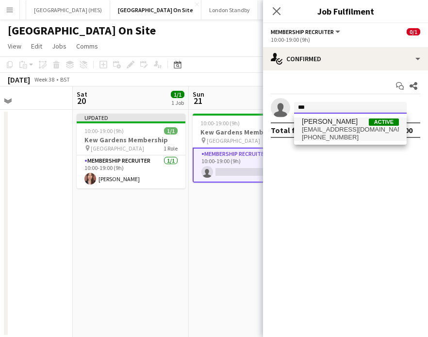
type input "***"
click at [352, 119] on span "[PERSON_NAME] Active" at bounding box center [350, 121] width 97 height 8
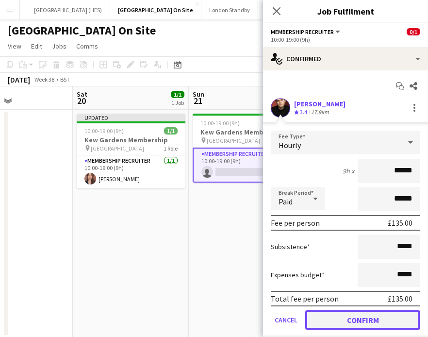
click at [349, 319] on button "Confirm" at bounding box center [362, 319] width 115 height 19
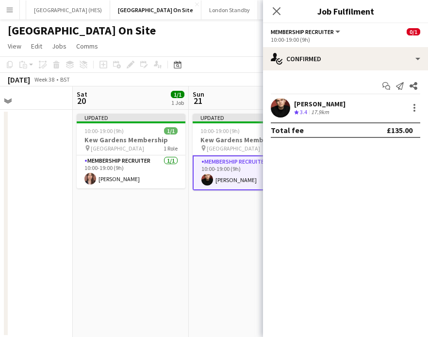
click at [243, 220] on app-date-cell "Updated 10:00-19:00 (9h) 1/1 [GEOGRAPHIC_DATA] Membership pin Kew Gardens 1 Rol…" at bounding box center [247, 224] width 116 height 228
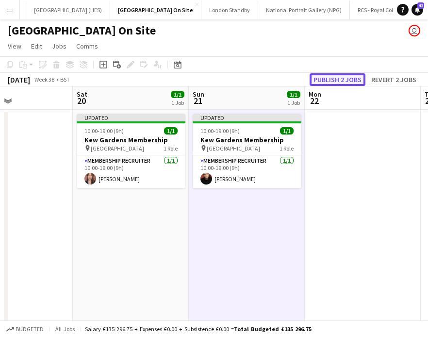
click at [342, 78] on button "Publish 2 jobs" at bounding box center [338, 79] width 56 height 13
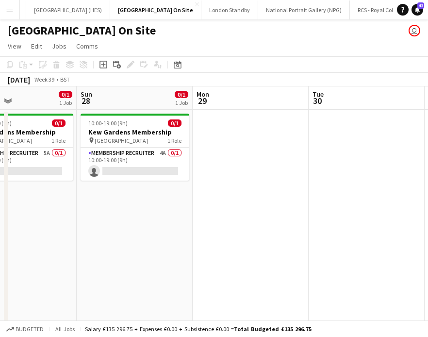
scroll to position [0, 260]
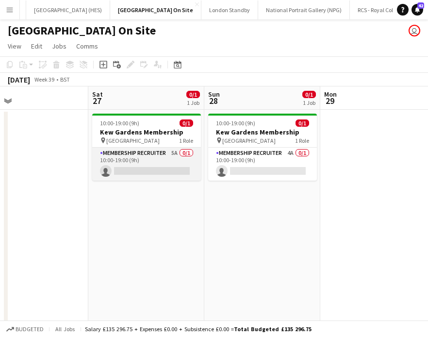
click at [188, 151] on app-card-role "Membership Recruiter 5A 0/1 10:00-19:00 (9h) single-neutral-actions" at bounding box center [146, 164] width 109 height 33
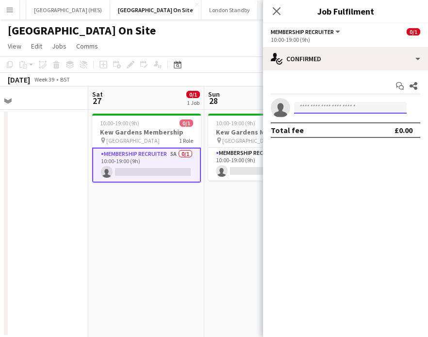
click at [327, 108] on input at bounding box center [350, 108] width 113 height 12
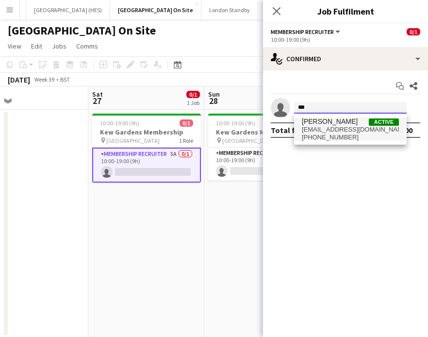
type input "***"
click at [342, 127] on span "[EMAIL_ADDRESS][DOMAIN_NAME]" at bounding box center [350, 130] width 97 height 8
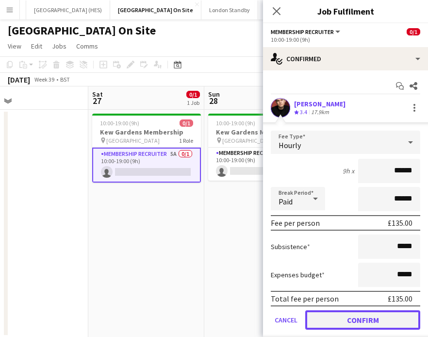
click at [371, 312] on button "Confirm" at bounding box center [362, 319] width 115 height 19
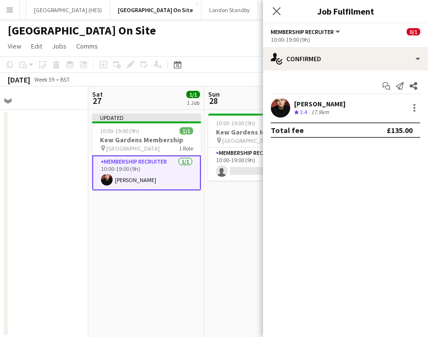
click at [182, 202] on app-date-cell "Updated 10:00-19:00 (9h) 1/1 [GEOGRAPHIC_DATA] Membership pin Kew Gardens 1 Rol…" at bounding box center [146, 224] width 116 height 228
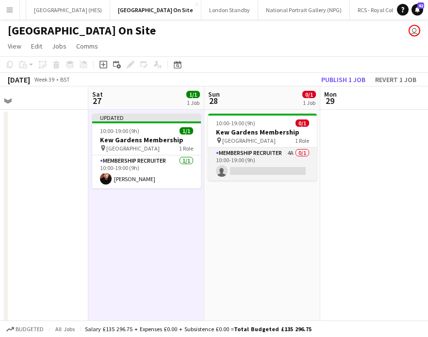
click at [264, 167] on app-card-role "Membership Recruiter 4A 0/1 10:00-19:00 (9h) single-neutral-actions" at bounding box center [262, 164] width 109 height 33
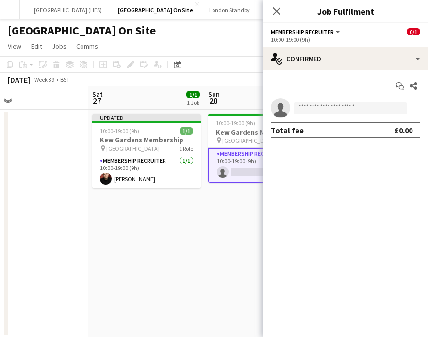
click at [341, 93] on div "Start chat Share" at bounding box center [346, 86] width 150 height 16
click at [340, 112] on input at bounding box center [350, 108] width 113 height 12
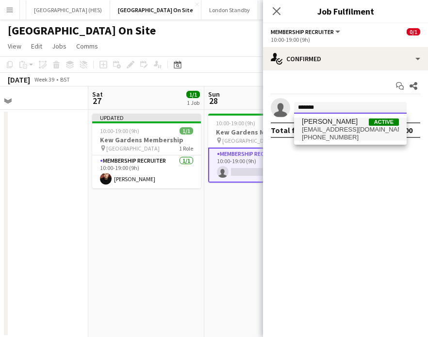
type input "*******"
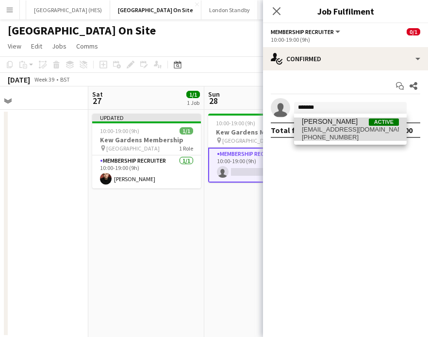
click at [350, 127] on span "[EMAIL_ADDRESS][DOMAIN_NAME]" at bounding box center [350, 130] width 97 height 8
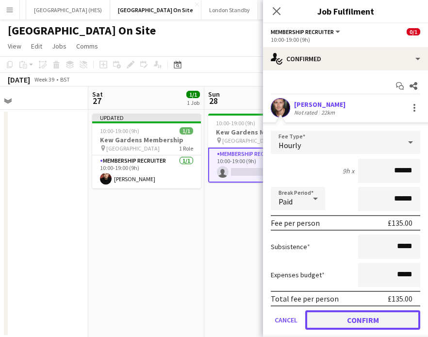
click at [356, 317] on button "Confirm" at bounding box center [362, 319] width 115 height 19
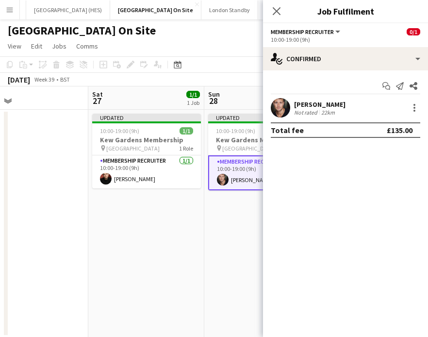
click at [229, 180] on app-card-role "Membership Recruiter [DATE] 10:00-19:00 (9h) [PERSON_NAME]" at bounding box center [262, 172] width 109 height 35
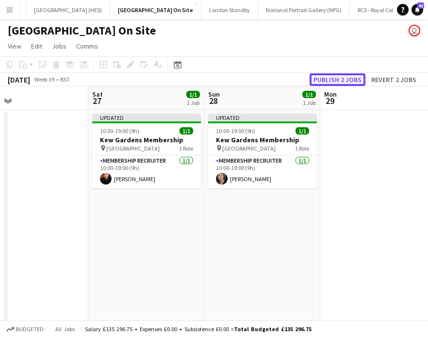
click at [334, 77] on button "Publish 2 jobs" at bounding box center [338, 79] width 56 height 13
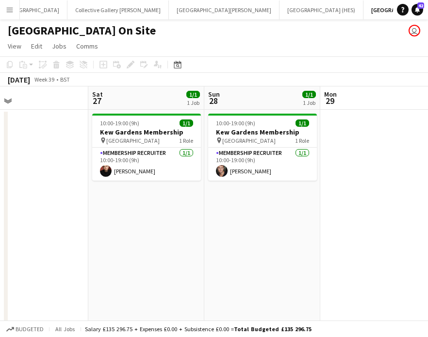
scroll to position [0, 0]
click at [15, 6] on button "Menu" at bounding box center [9, 9] width 19 height 19
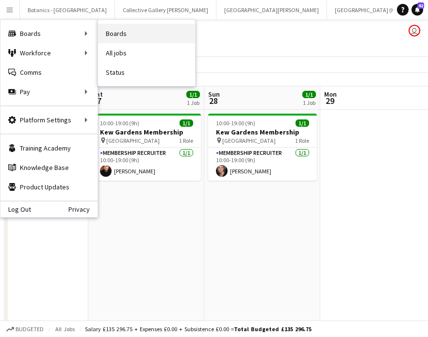
click at [119, 34] on link "Boards" at bounding box center [146, 33] width 97 height 19
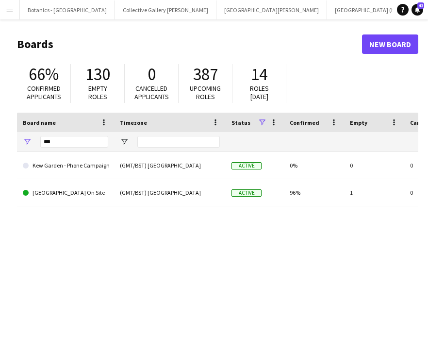
click at [76, 149] on div "***" at bounding box center [74, 141] width 68 height 19
click at [74, 142] on input "***" at bounding box center [74, 142] width 68 height 12
type input "*"
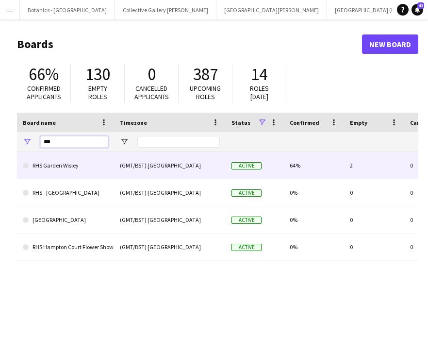
type input "***"
click at [78, 165] on link "RHS Garden Wisley" at bounding box center [65, 165] width 85 height 27
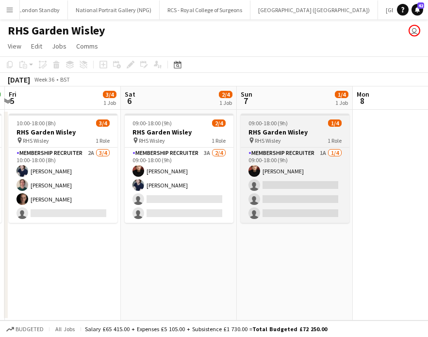
scroll to position [0, 355]
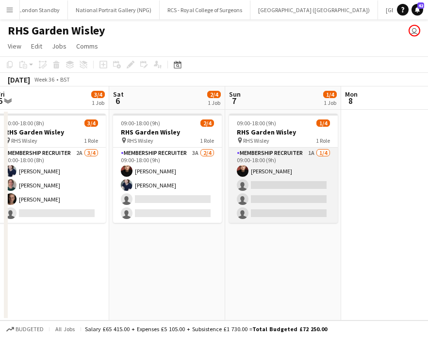
click at [290, 168] on app-card-role "Membership Recruiter 1A [DATE] 09:00-18:00 (9h) [PERSON_NAME] single-neutral-ac…" at bounding box center [283, 185] width 109 height 75
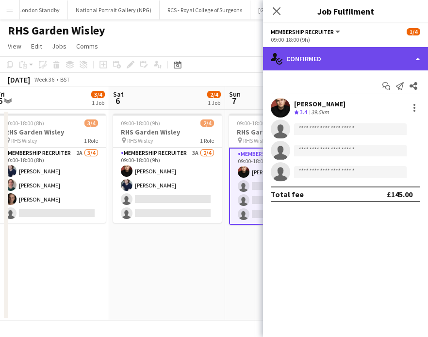
click at [381, 61] on div "single-neutral-actions-check-2 Confirmed" at bounding box center [345, 58] width 165 height 23
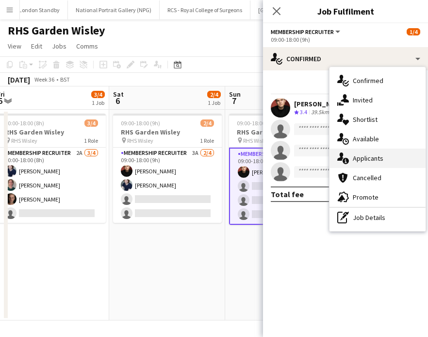
click at [386, 157] on div "single-neutral-actions-information Applicants" at bounding box center [378, 158] width 96 height 19
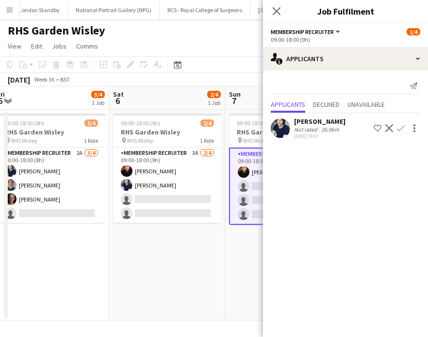
click at [401, 131] on app-icon "Confirm" at bounding box center [401, 128] width 8 height 8
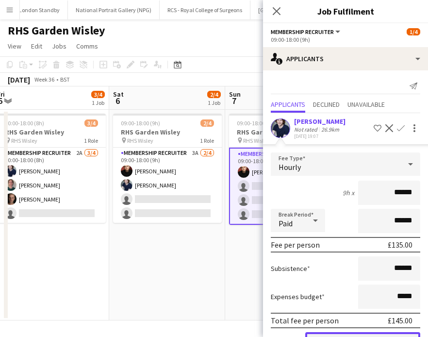
click at [363, 333] on button "Confirm" at bounding box center [362, 341] width 115 height 19
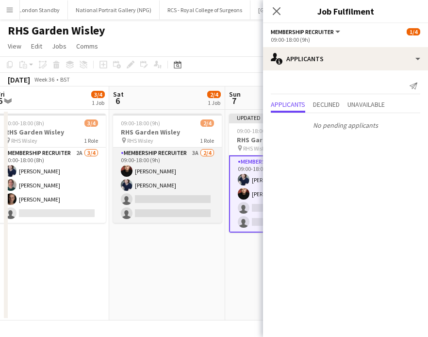
click at [182, 180] on app-card-role "Membership Recruiter 3A [DATE] 09:00-18:00 (9h) [PERSON_NAME] [PERSON_NAME] sin…" at bounding box center [167, 185] width 109 height 75
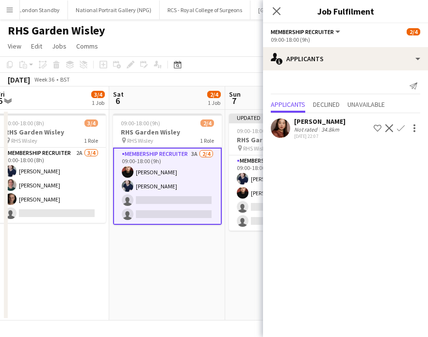
click at [400, 129] on app-icon "Confirm" at bounding box center [401, 128] width 8 height 8
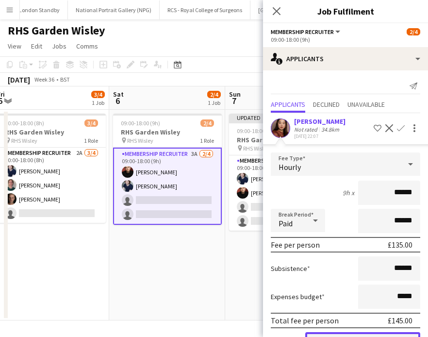
click at [355, 333] on button "Confirm" at bounding box center [362, 341] width 115 height 19
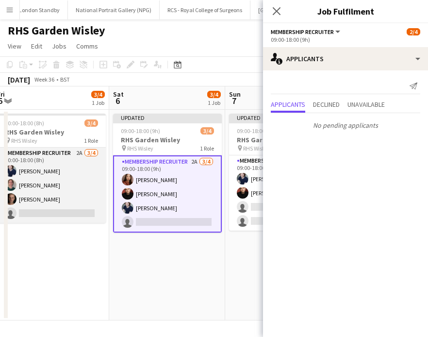
click at [64, 207] on app-card-role "Membership Recruiter 2A [DATE] 10:00-18:00 (8h) [PERSON_NAME] [PERSON_NAME] [PE…" at bounding box center [51, 185] width 109 height 75
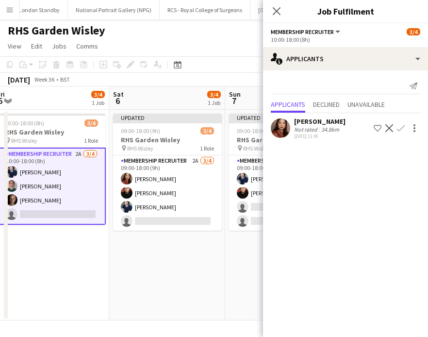
click at [400, 130] on app-icon "Confirm" at bounding box center [401, 128] width 8 height 8
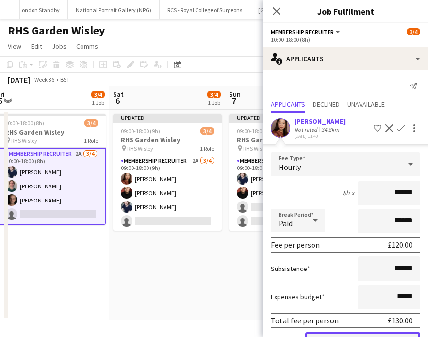
click at [343, 334] on button "Confirm" at bounding box center [362, 341] width 115 height 19
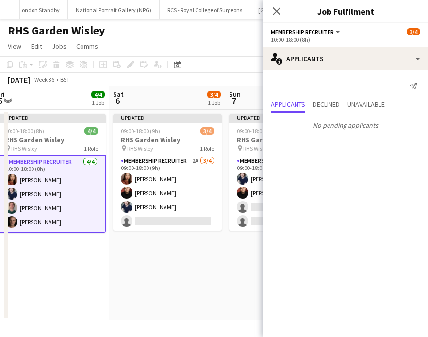
click at [73, 248] on app-date-cell "Updated 10:00-18:00 (8h) 4/4 RHS Garden Wisley pin RHS Wisley 1 Role Membership…" at bounding box center [51, 215] width 116 height 211
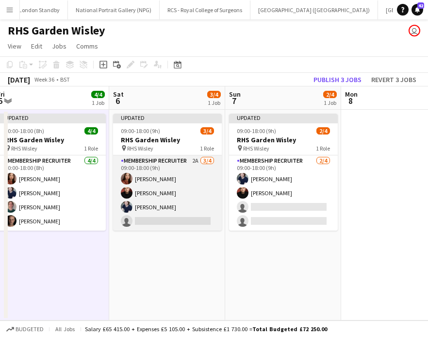
click at [167, 215] on app-card-role "Membership Recruiter 2A [DATE] 09:00-18:00 (9h) [PERSON_NAME] [PERSON_NAME] [PE…" at bounding box center [167, 192] width 109 height 75
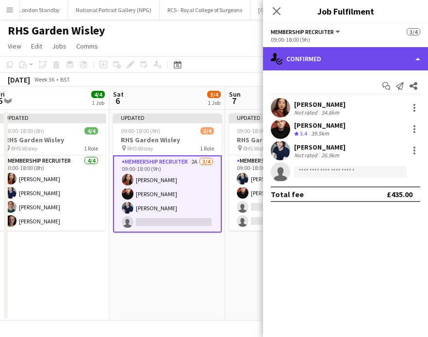
click at [353, 58] on div "single-neutral-actions-check-2 Confirmed" at bounding box center [345, 58] width 165 height 23
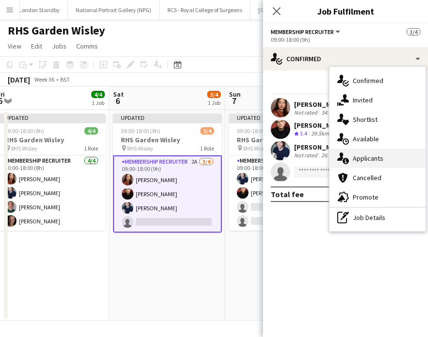
click at [380, 156] on div "single-neutral-actions-information Applicants" at bounding box center [378, 158] width 96 height 19
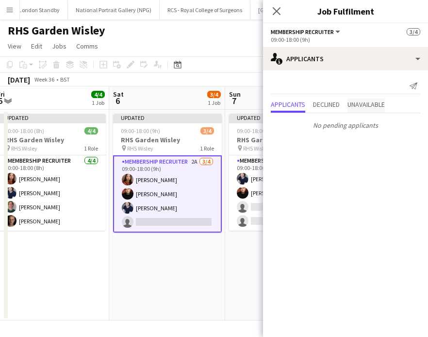
click at [365, 104] on span "Unavailable" at bounding box center [366, 104] width 37 height 7
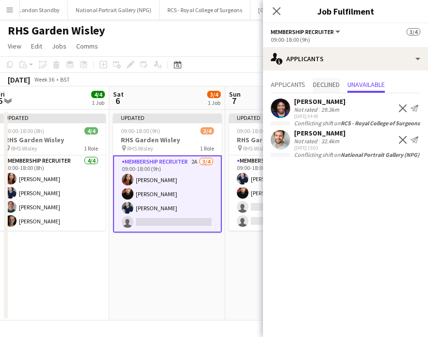
click at [333, 83] on span "Declined" at bounding box center [326, 84] width 27 height 7
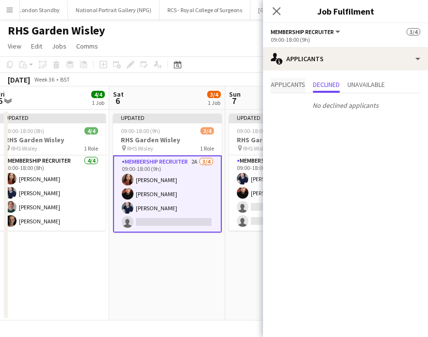
click at [285, 85] on span "Applicants" at bounding box center [288, 84] width 34 height 7
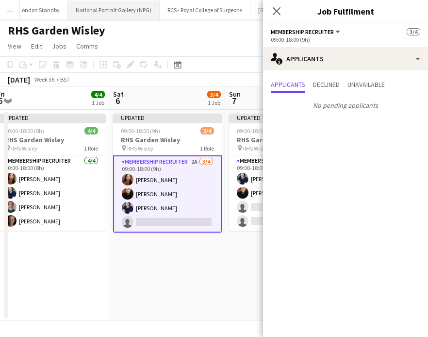
click at [68, 12] on button "National Portrait Gallery (NPG) Close" at bounding box center [114, 9] width 92 height 19
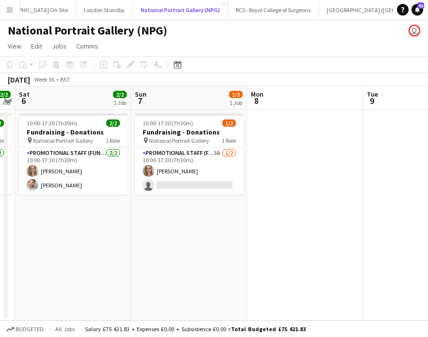
scroll to position [0, 325]
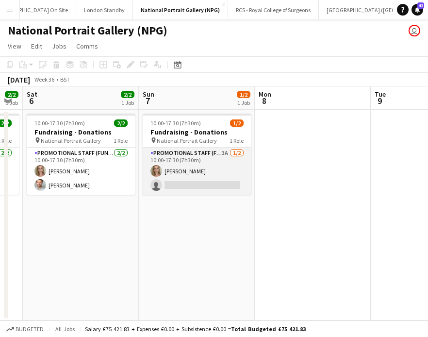
click at [215, 170] on app-card-role "Promotional Staff (Fundraiser) 3A [DATE] 10:00-17:30 (7h30m) [PERSON_NAME] sing…" at bounding box center [197, 171] width 109 height 47
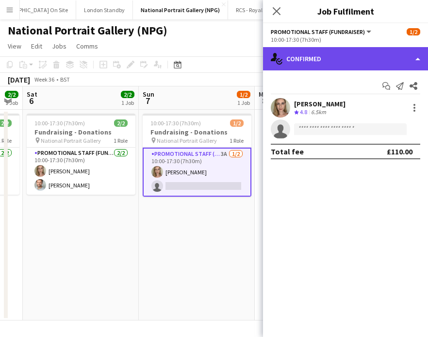
click at [395, 63] on div "single-neutral-actions-check-2 Confirmed" at bounding box center [345, 58] width 165 height 23
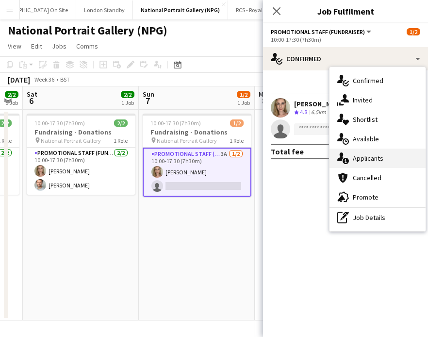
click at [384, 160] on div "single-neutral-actions-information Applicants" at bounding box center [378, 158] width 96 height 19
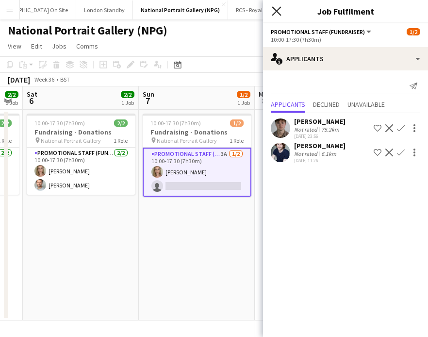
click at [278, 12] on icon at bounding box center [276, 10] width 9 height 9
